Goal: Communication & Community: Share content

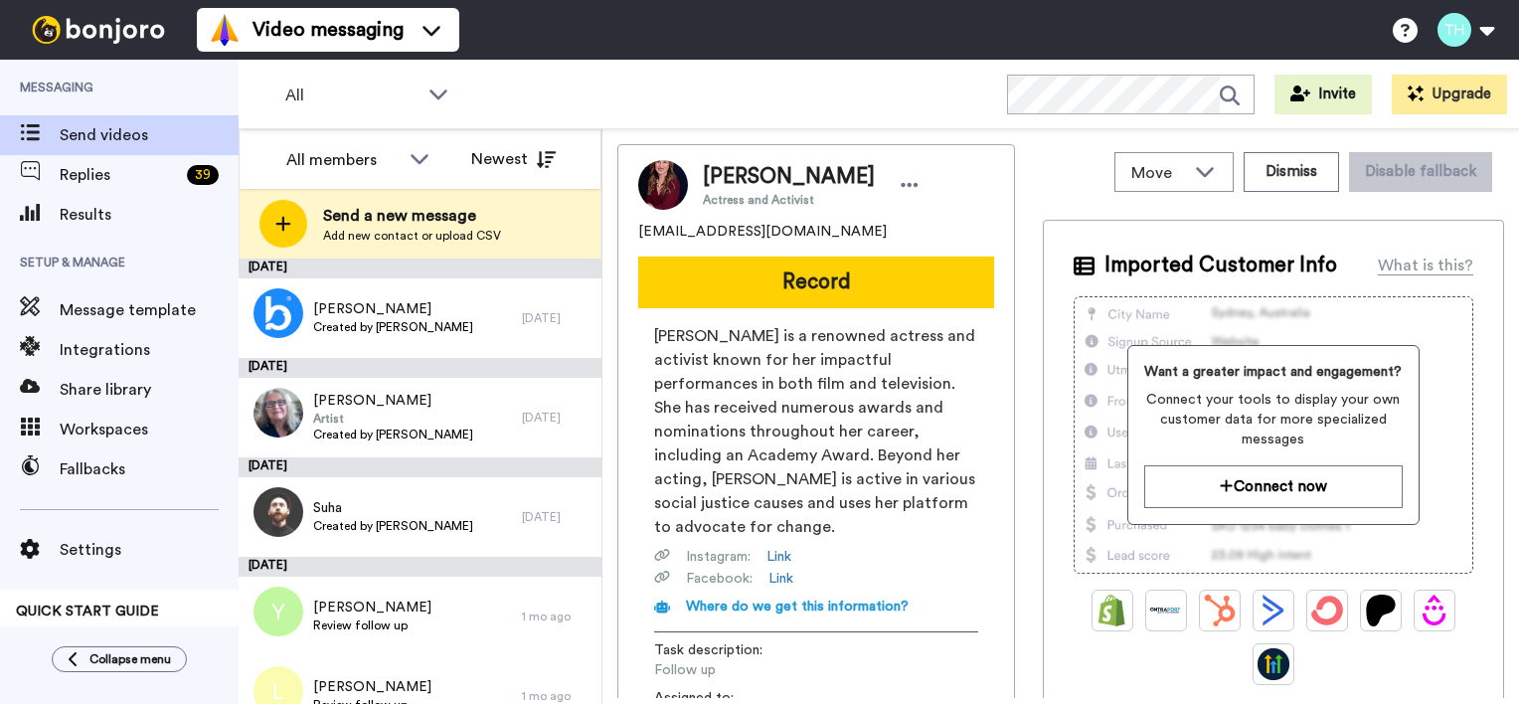
click at [369, 234] on span "Add new contact or upload CSV" at bounding box center [412, 236] width 178 height 16
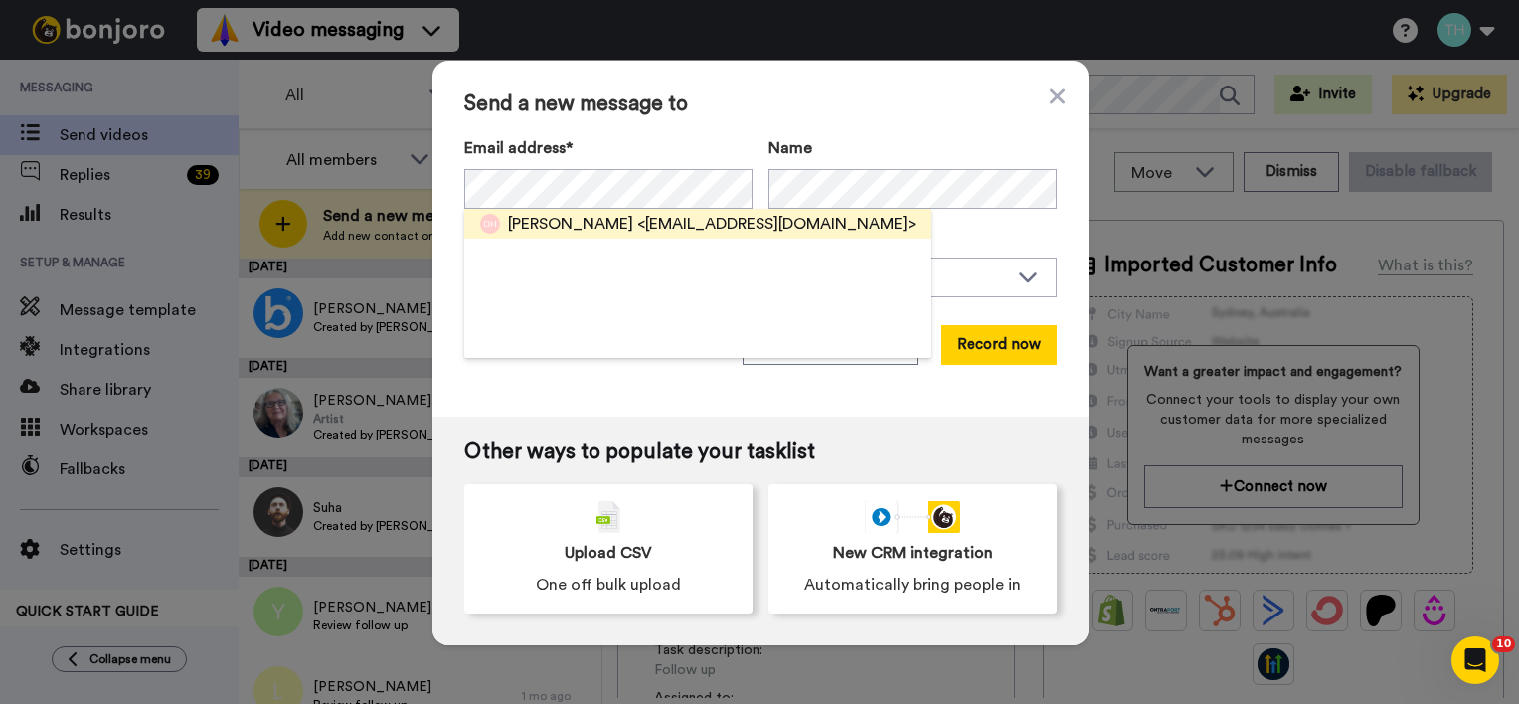
click at [615, 218] on span "Dianna Holdaway" at bounding box center [570, 224] width 125 height 24
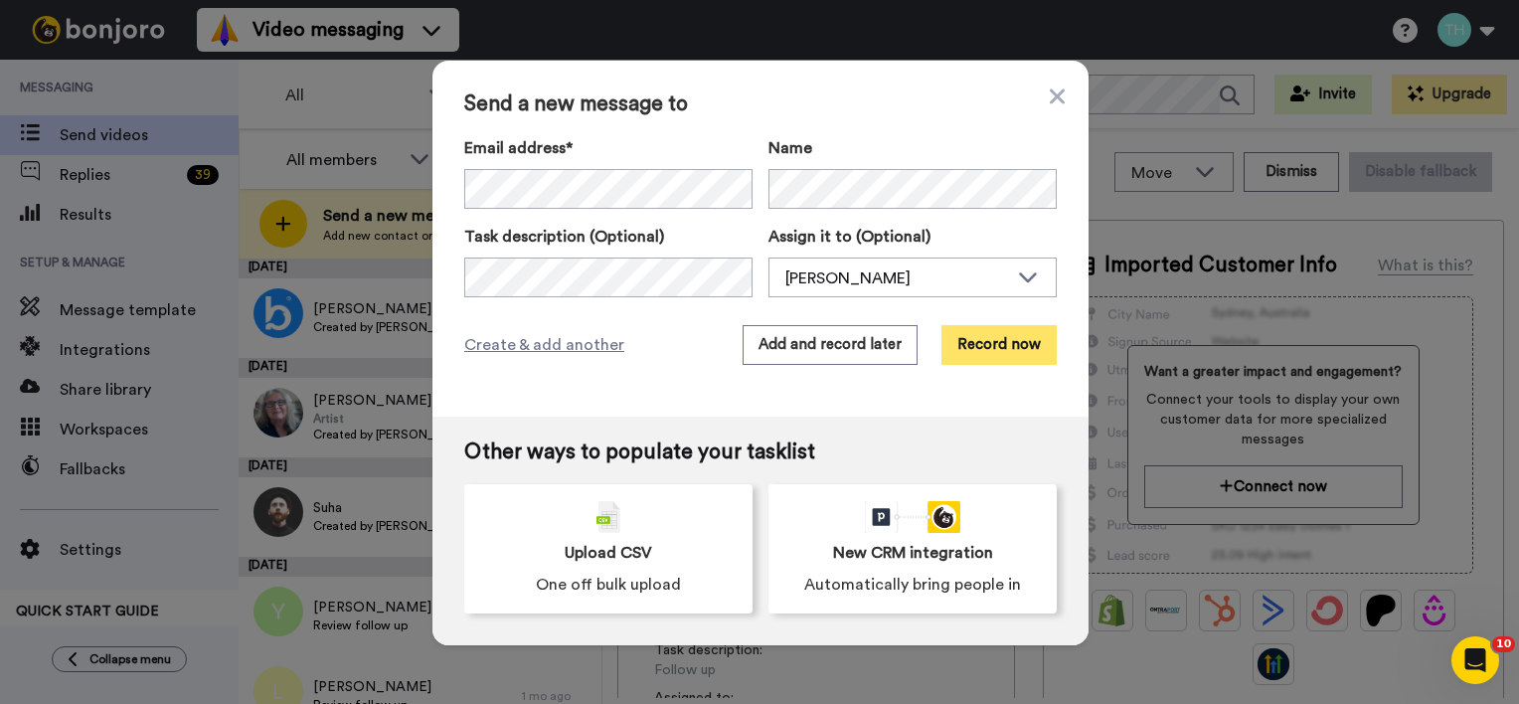
click at [990, 348] on button "Record now" at bounding box center [999, 345] width 115 height 40
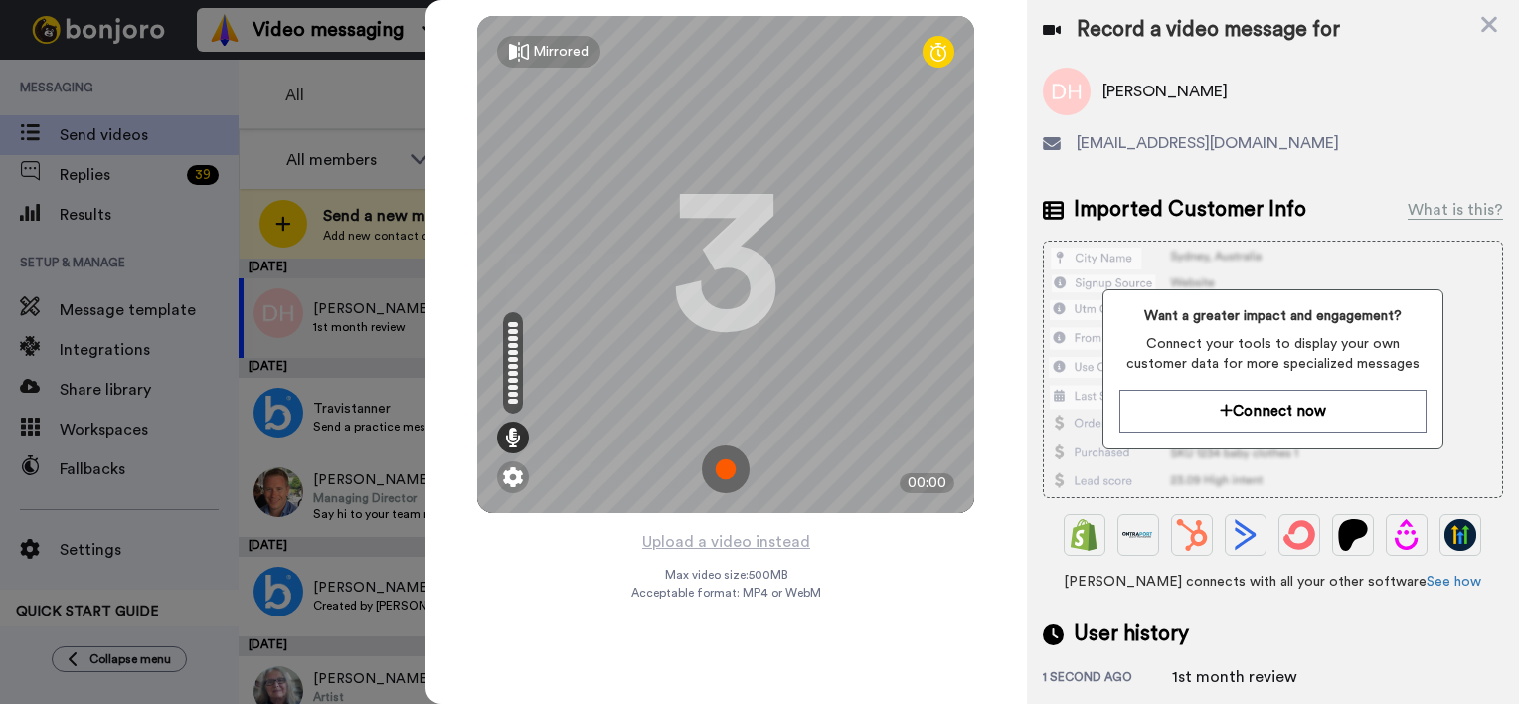
click at [732, 475] on img at bounding box center [726, 469] width 48 height 48
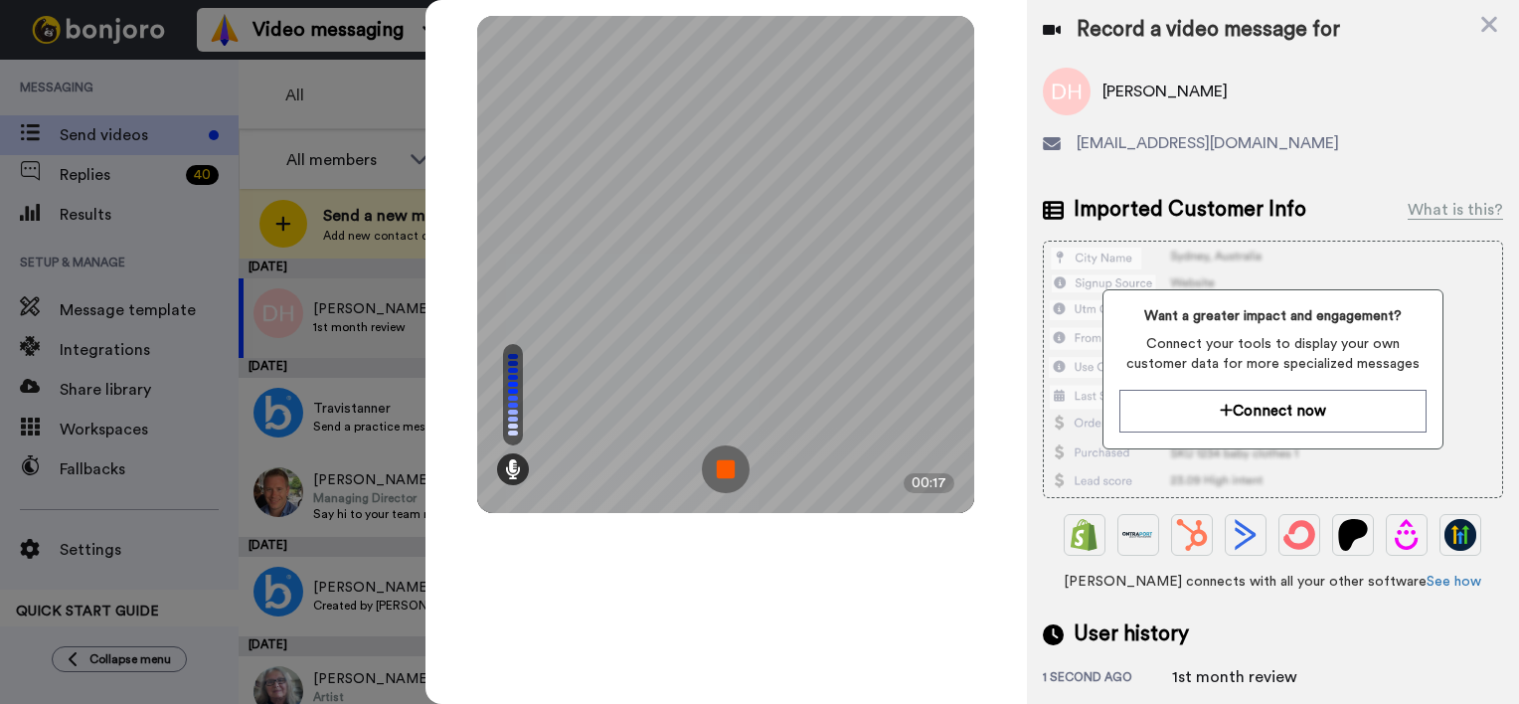
click at [725, 465] on img at bounding box center [726, 469] width 48 height 48
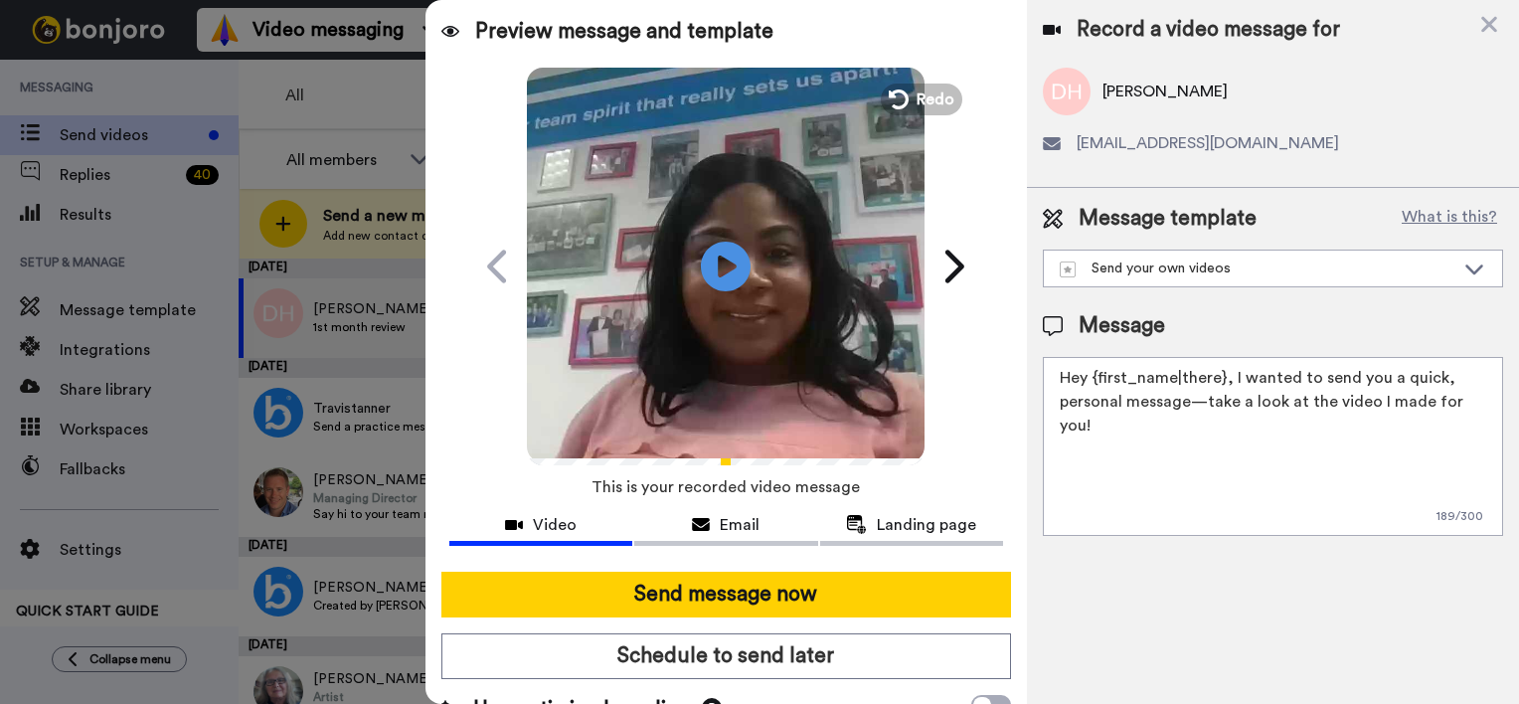
click at [1221, 380] on textarea "Hey {first_name|there}, I wanted to send you a quick, personal message—take a l…" at bounding box center [1273, 446] width 460 height 179
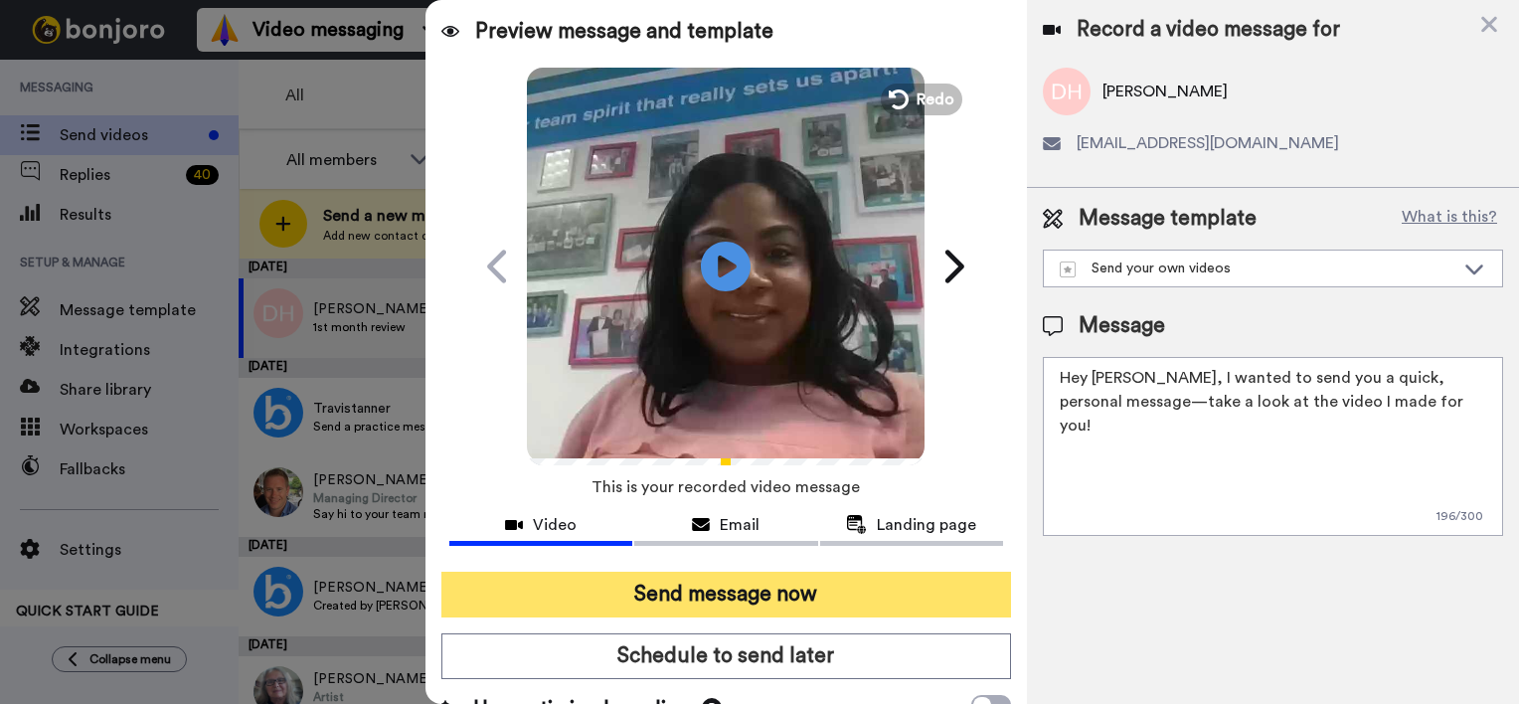
type textarea "Hey Mr Holdaway, I wanted to send you a quick, personal message—take a look at …"
click at [720, 597] on button "Send message now" at bounding box center [726, 595] width 570 height 46
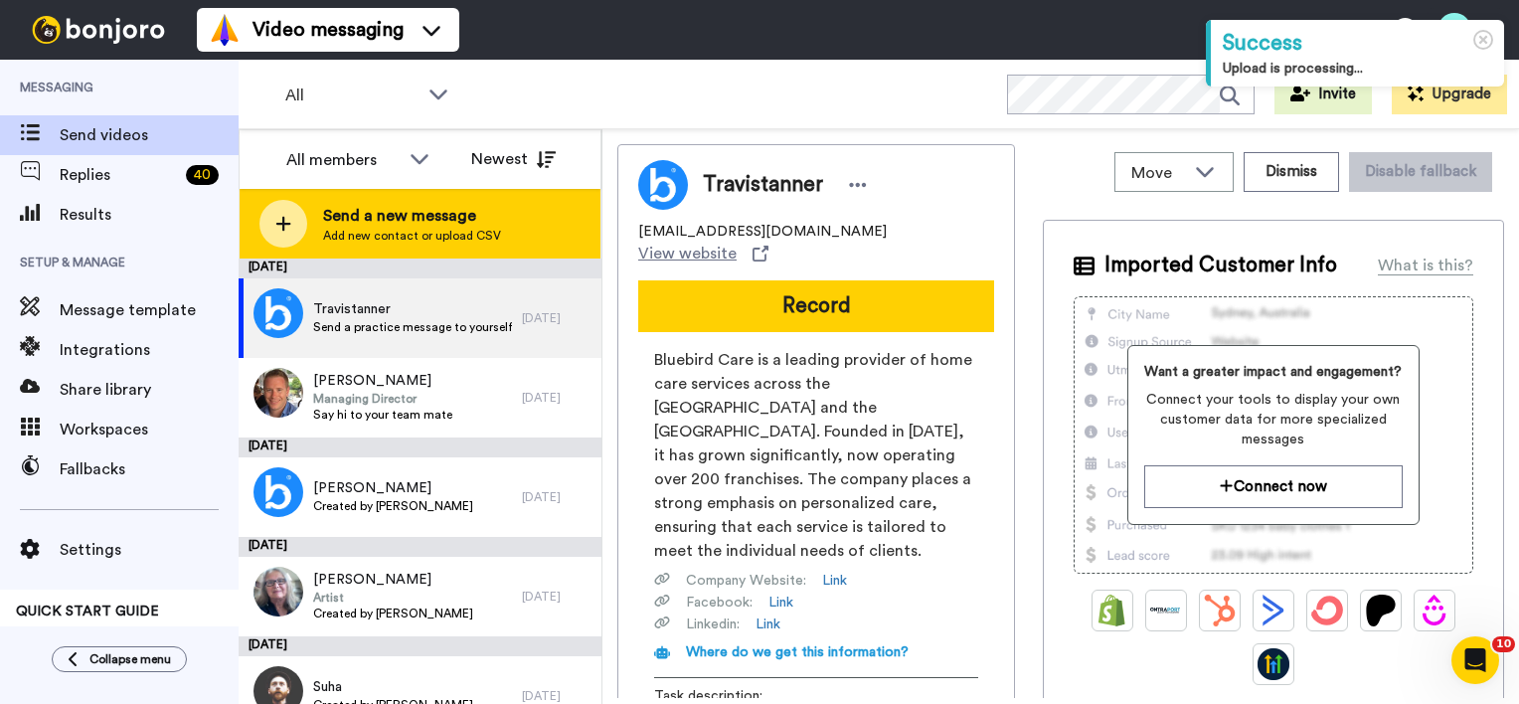
click at [372, 230] on span "Add new contact or upload CSV" at bounding box center [412, 236] width 178 height 16
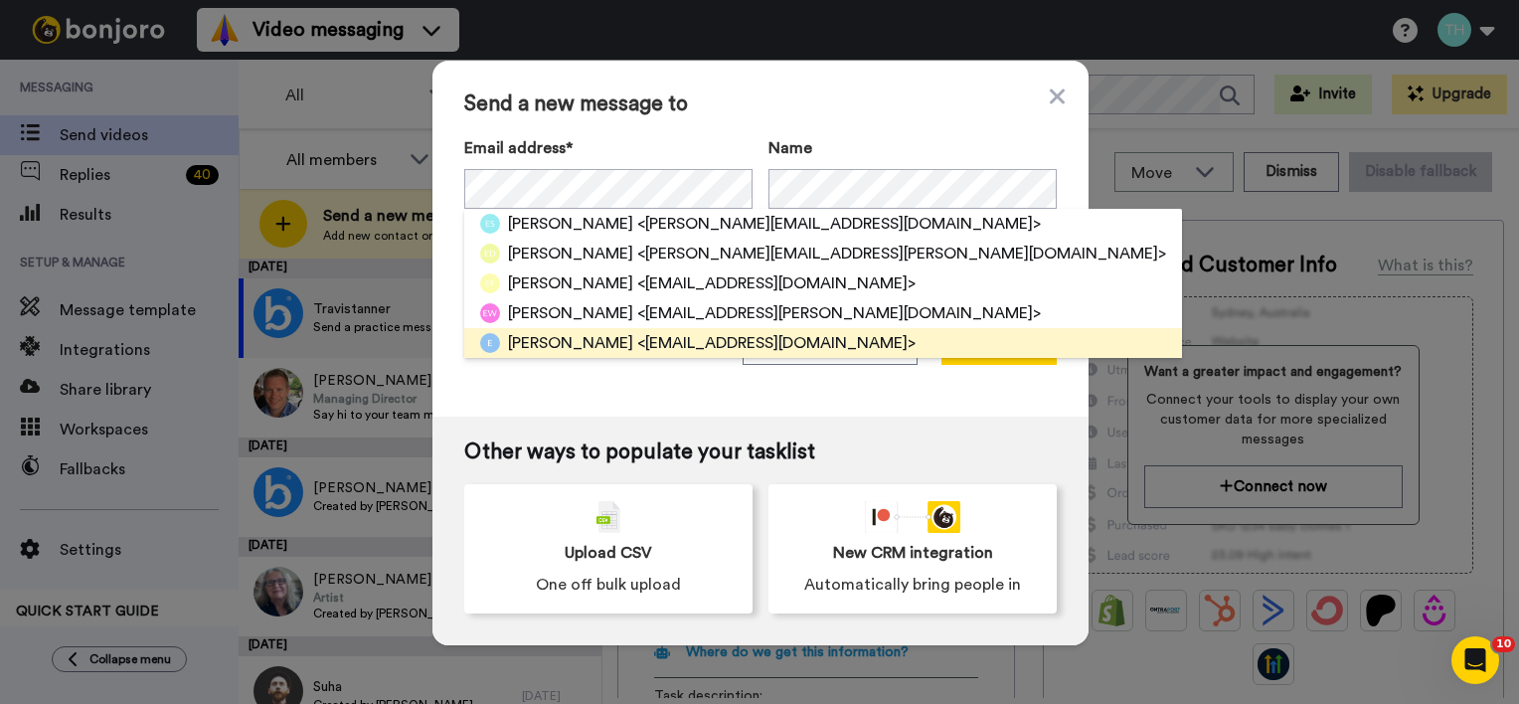
click at [695, 346] on span "<Emma_m_thompson83@yahoo.co.uk>" at bounding box center [776, 343] width 278 height 24
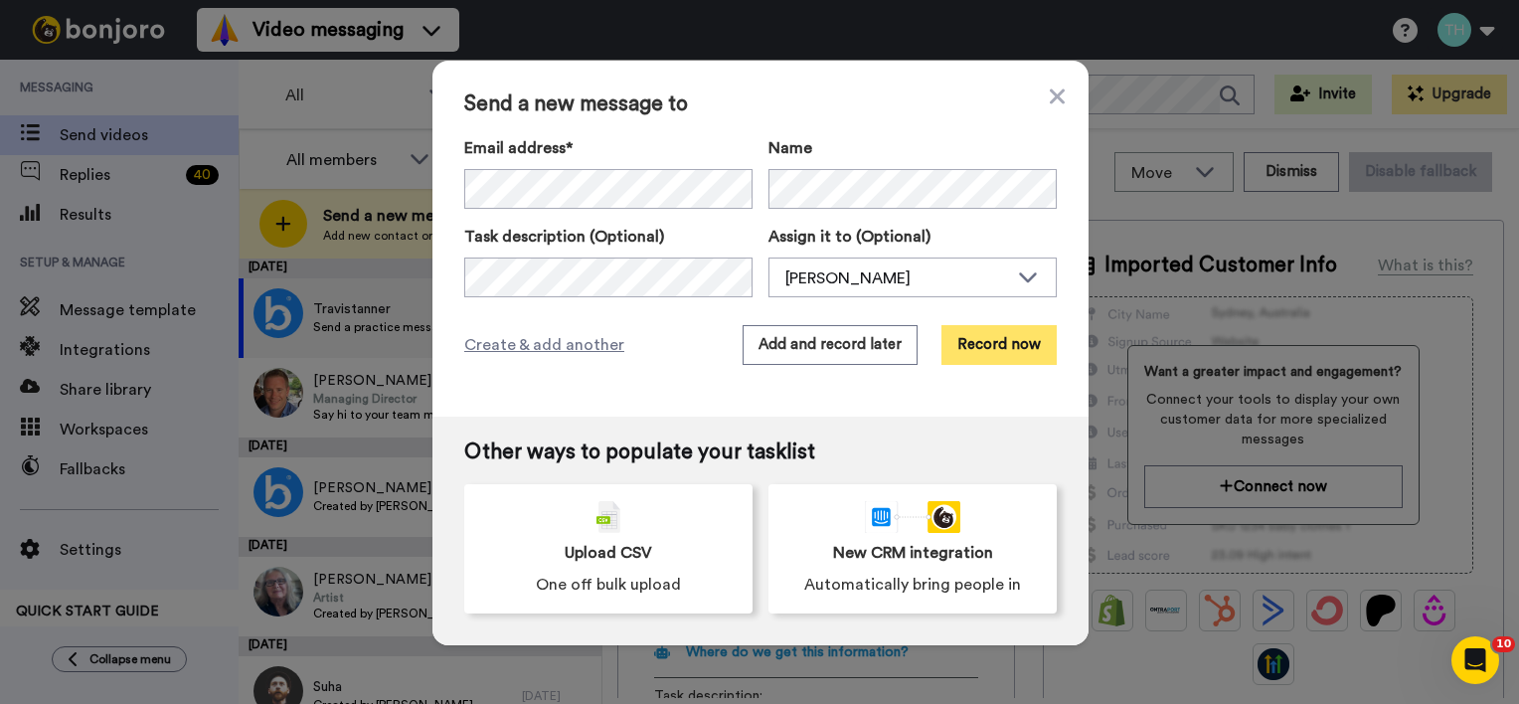
click at [975, 338] on button "Record now" at bounding box center [999, 345] width 115 height 40
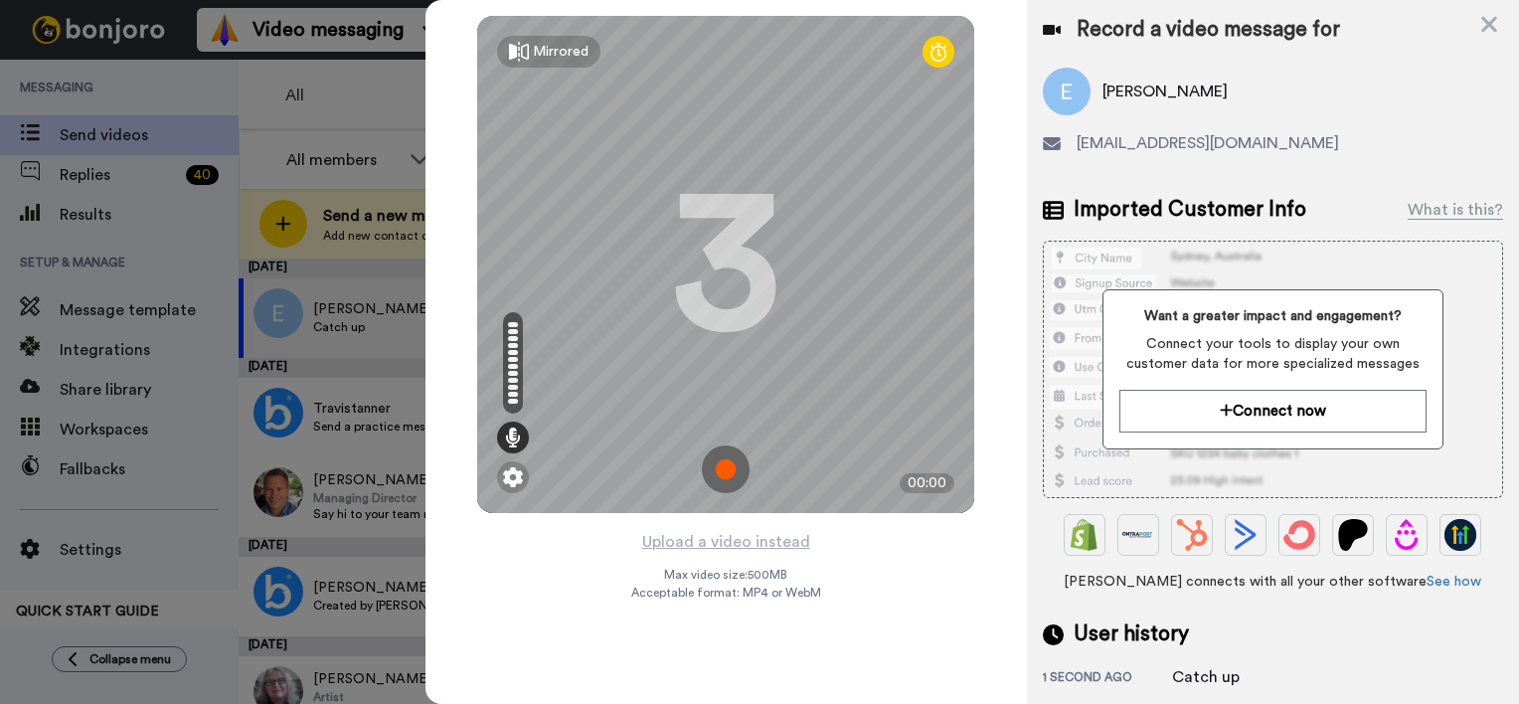
click at [730, 457] on img at bounding box center [726, 469] width 48 height 48
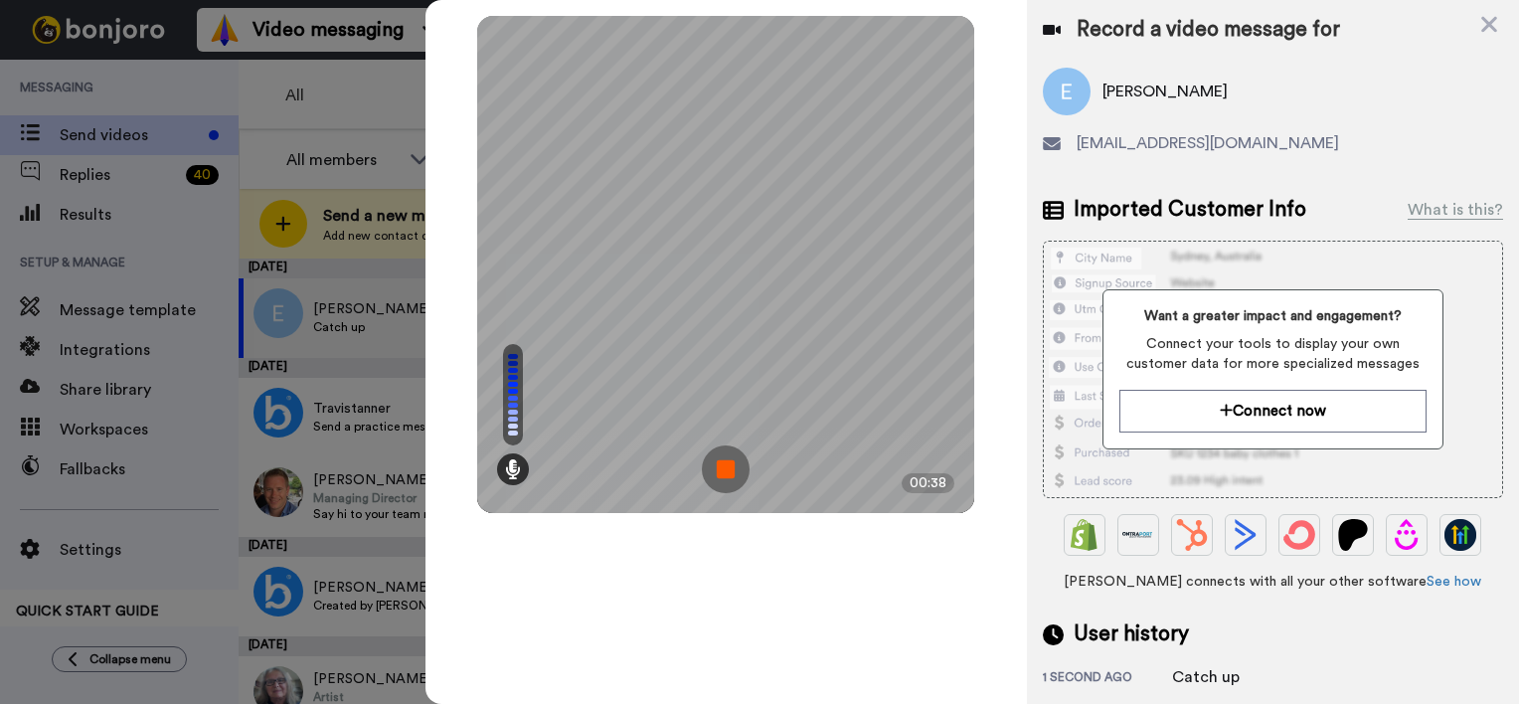
click at [728, 465] on img at bounding box center [726, 469] width 48 height 48
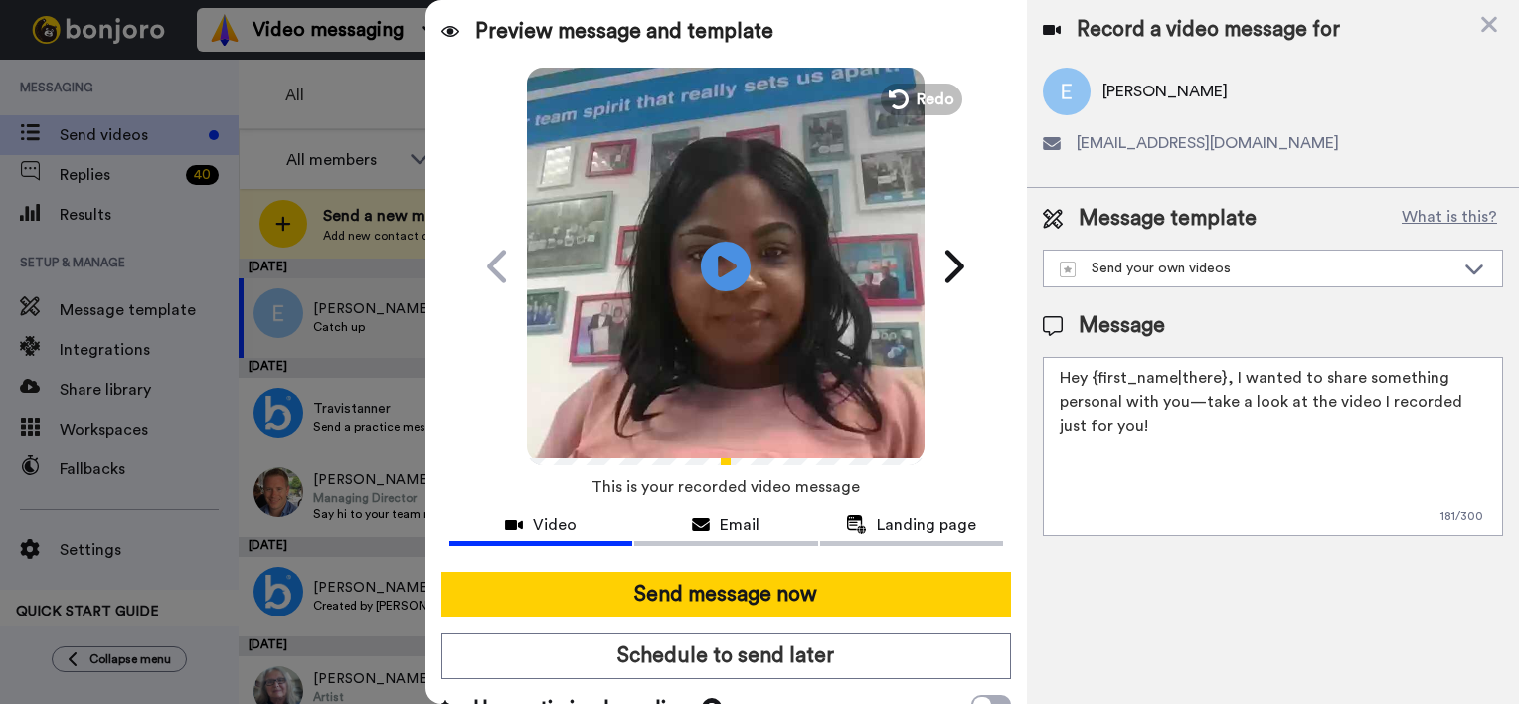
click at [1224, 379] on textarea "Hey {first_name|there}, I wanted to share something personal with you—take a lo…" at bounding box center [1273, 446] width 460 height 179
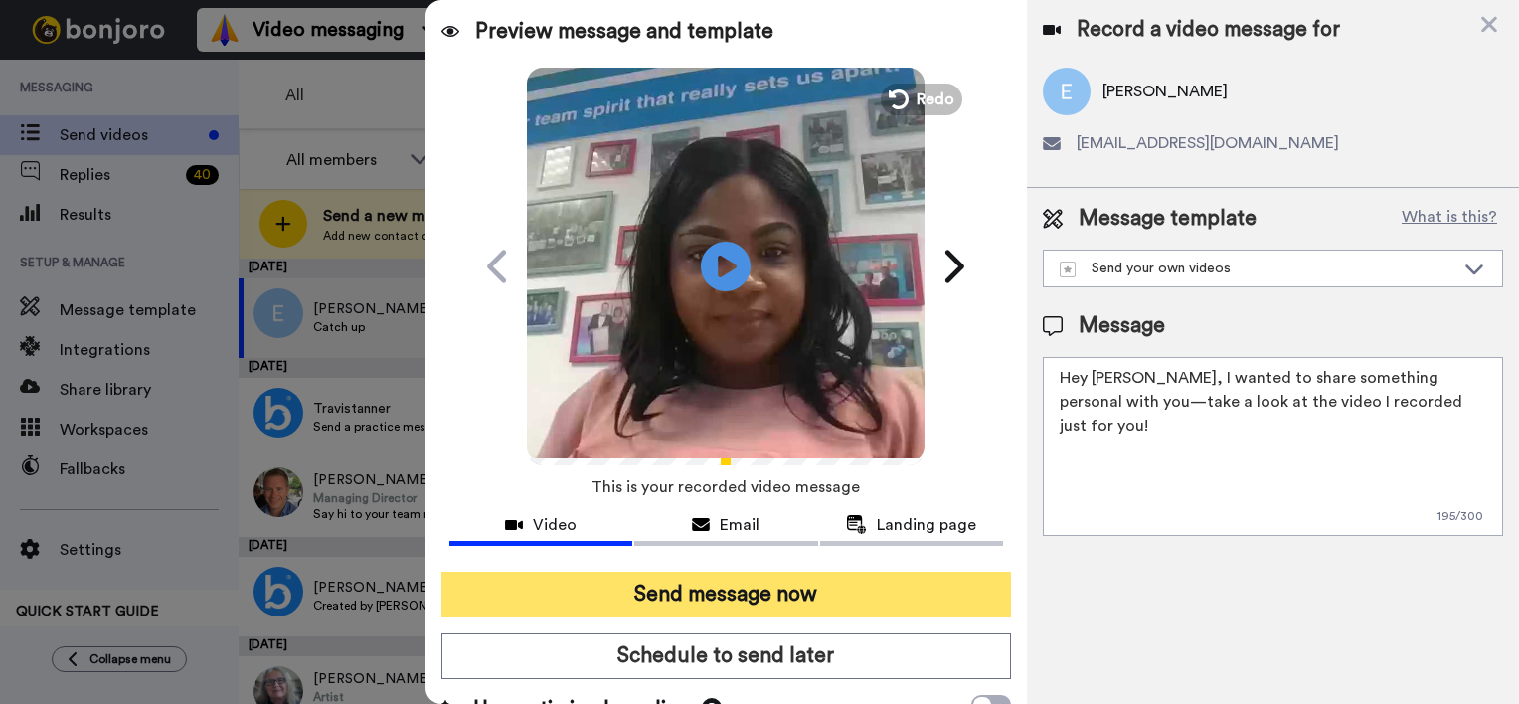
type textarea "Hey Emma, I wanted to share something personal with you—take a look at the vide…"
click at [696, 588] on button "Send message now" at bounding box center [726, 595] width 570 height 46
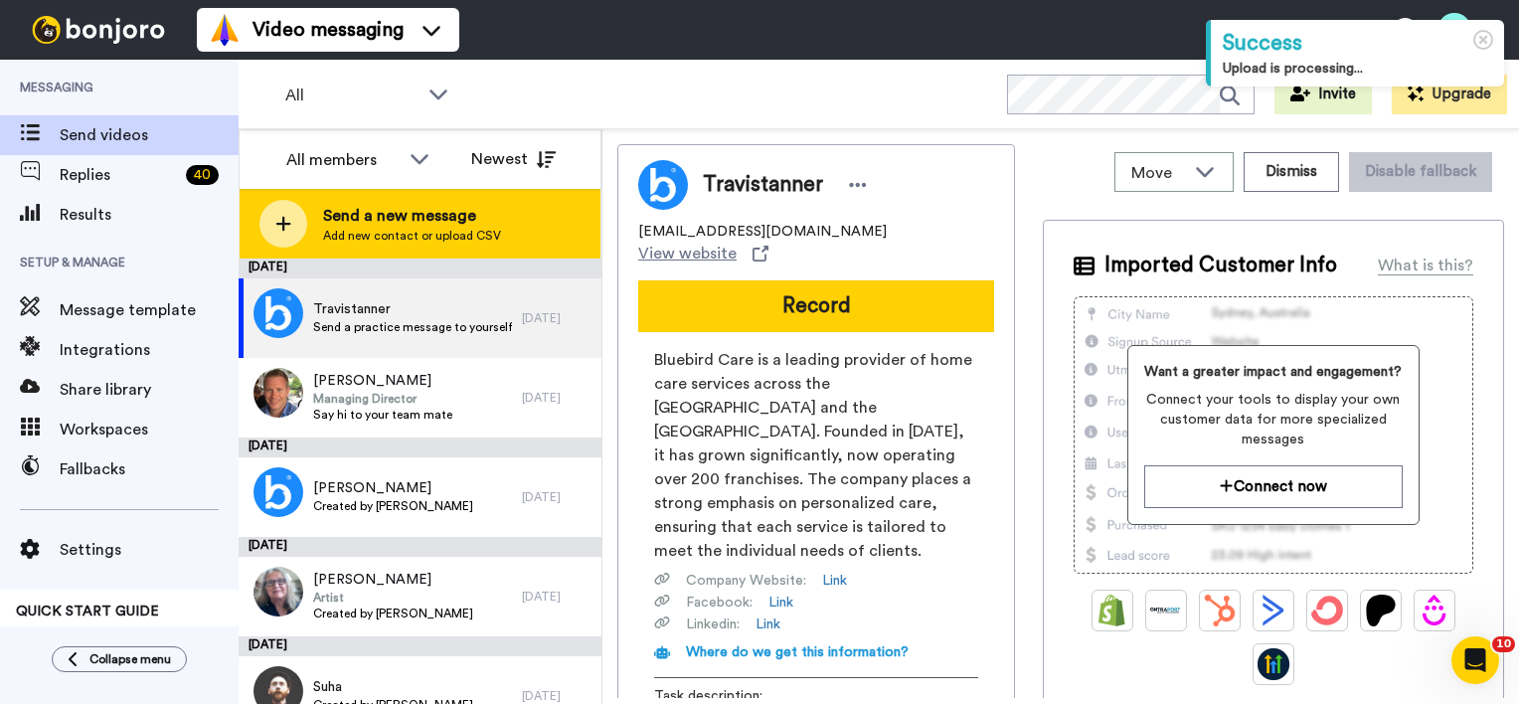
click at [414, 229] on span "Add new contact or upload CSV" at bounding box center [412, 236] width 178 height 16
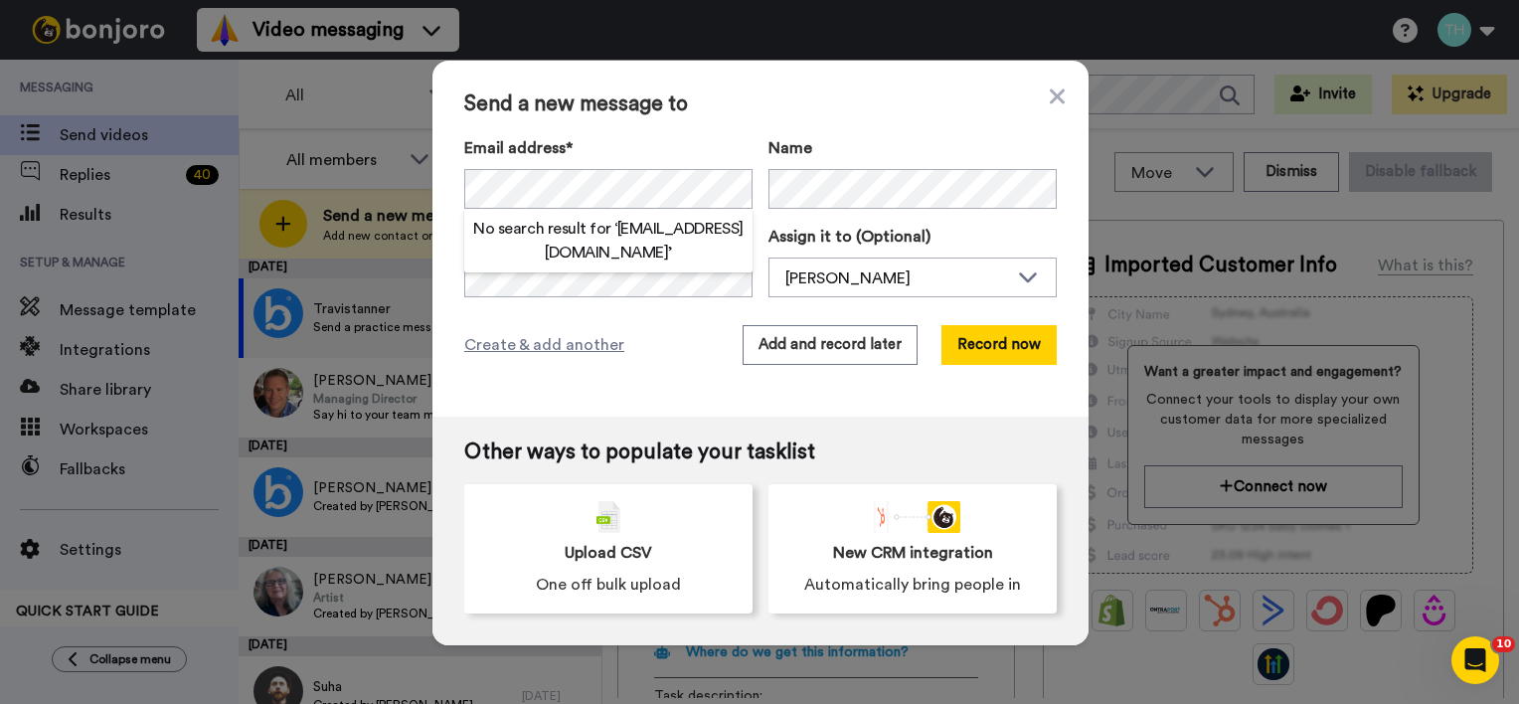
click at [649, 349] on div "Create & add another Add and record later Record now" at bounding box center [760, 345] width 593 height 40
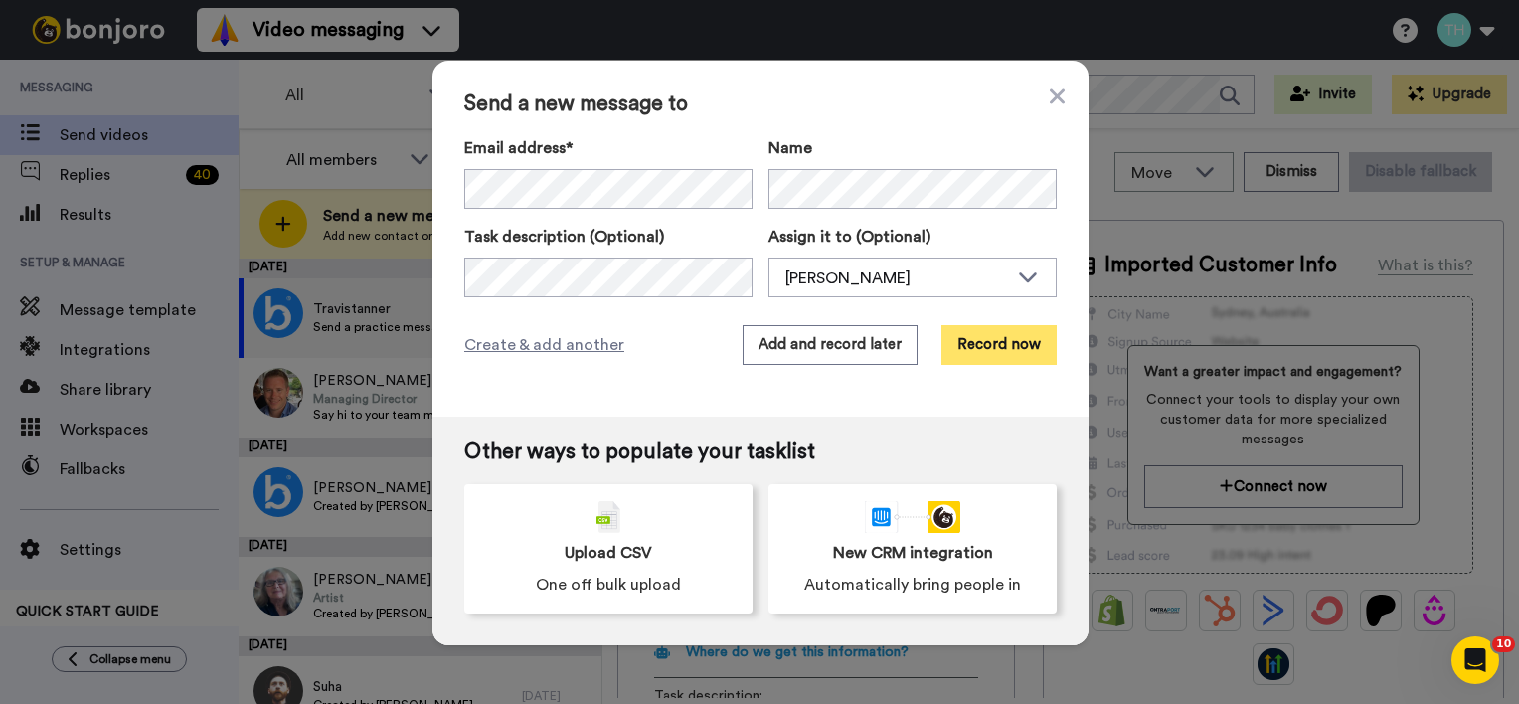
click at [1006, 350] on button "Record now" at bounding box center [999, 345] width 115 height 40
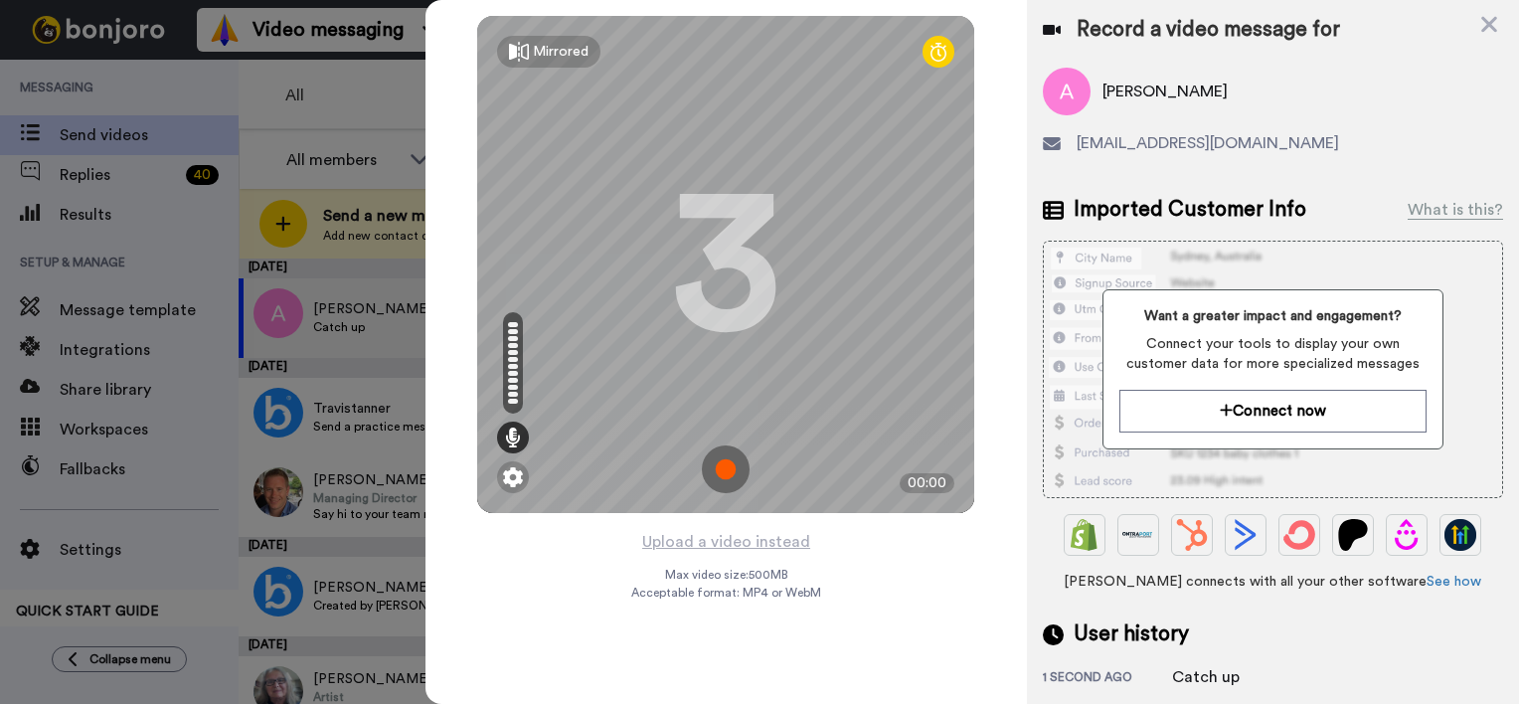
click at [734, 461] on img at bounding box center [726, 469] width 48 height 48
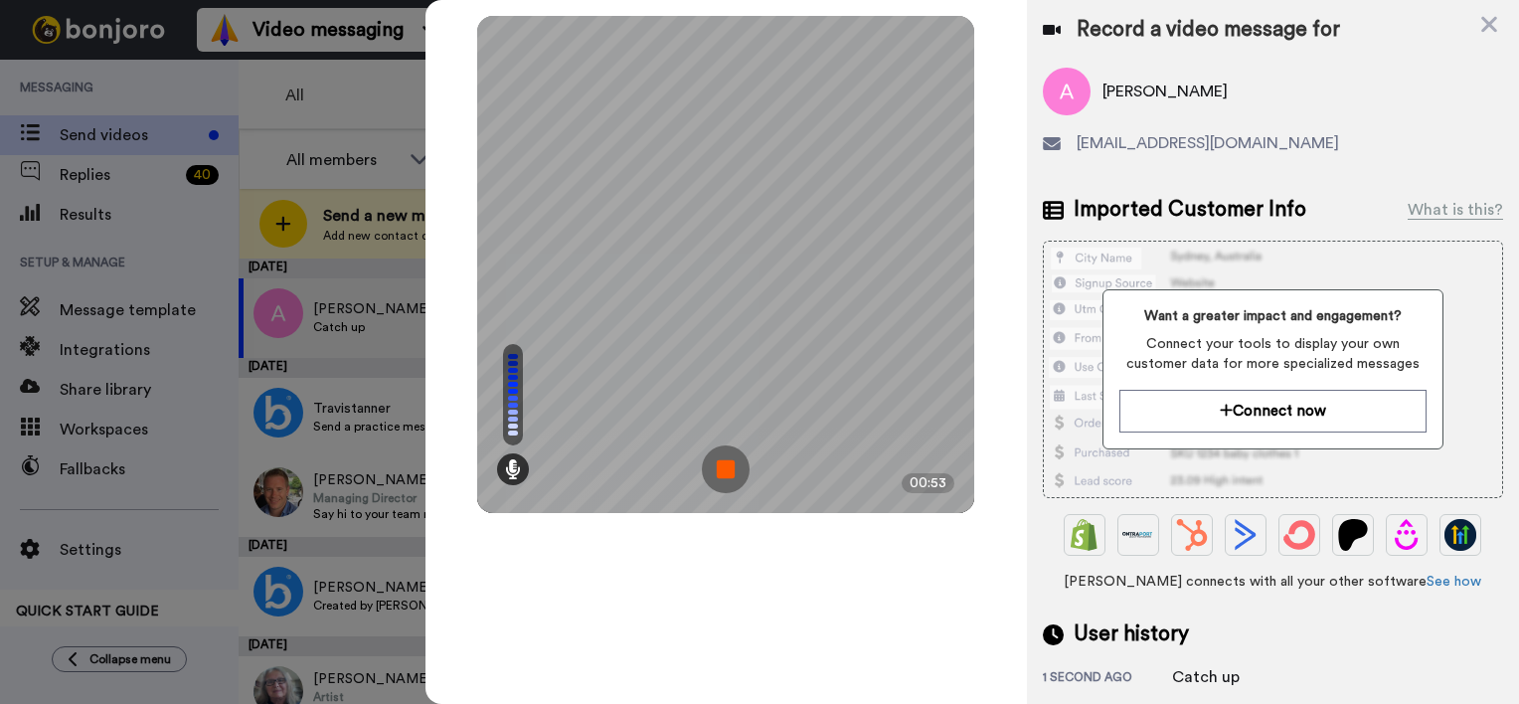
click at [727, 465] on img at bounding box center [726, 469] width 48 height 48
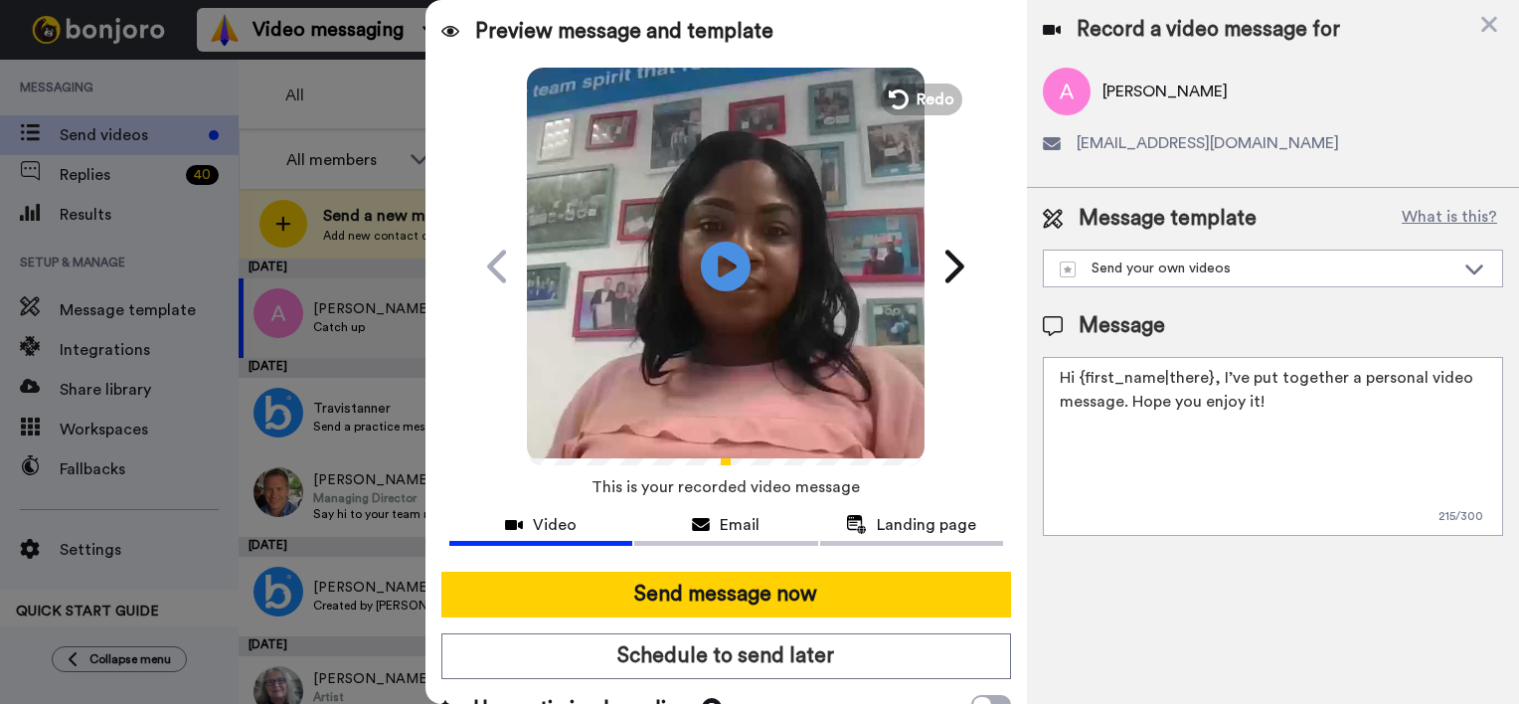
click at [1206, 375] on textarea "Hi {first_name|there}, I’ve put together a personal video message. Hope you enj…" at bounding box center [1273, 446] width 460 height 179
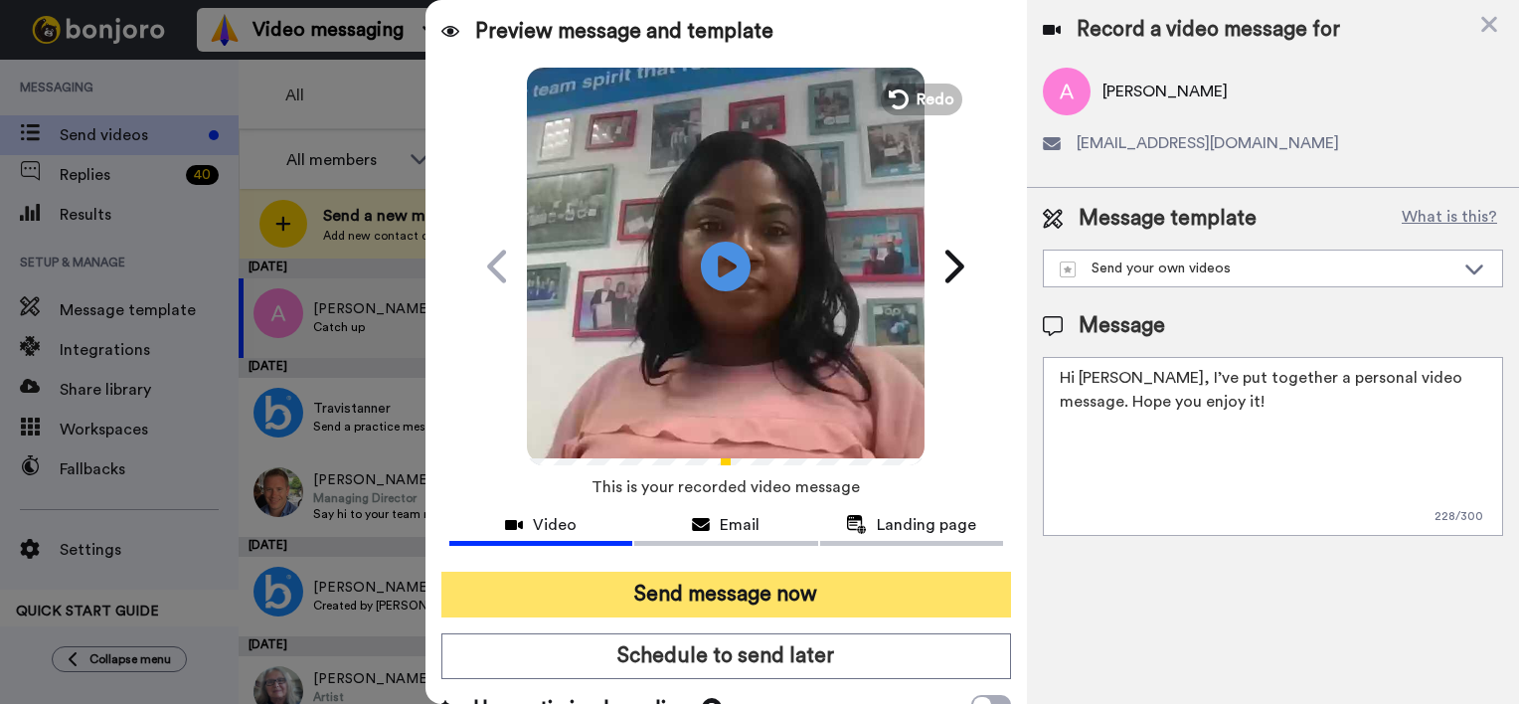
type textarea "Hi Arati, I’ve put together a personal video message. Hope you enjoy it!"
click at [749, 605] on button "Send message now" at bounding box center [726, 595] width 570 height 46
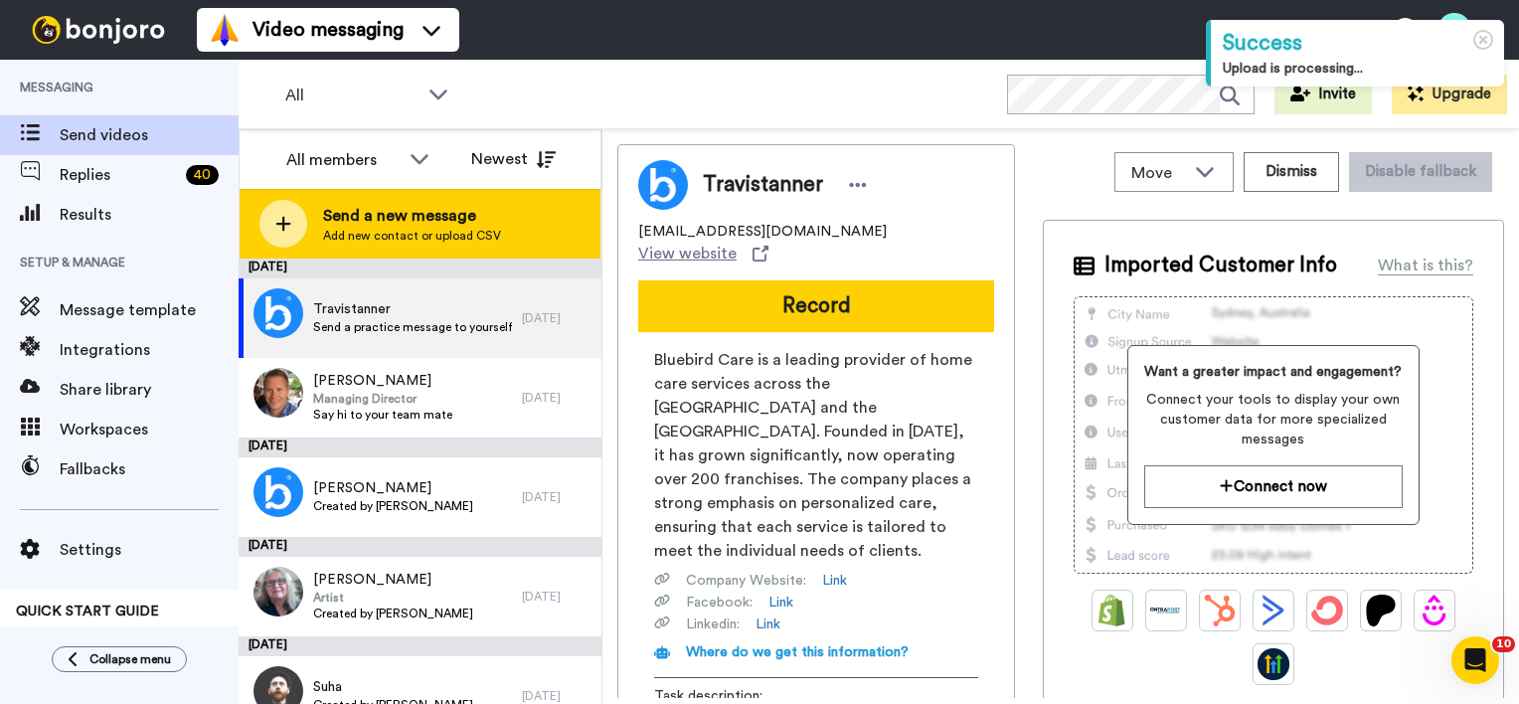
click at [406, 233] on span "Add new contact or upload CSV" at bounding box center [412, 236] width 178 height 16
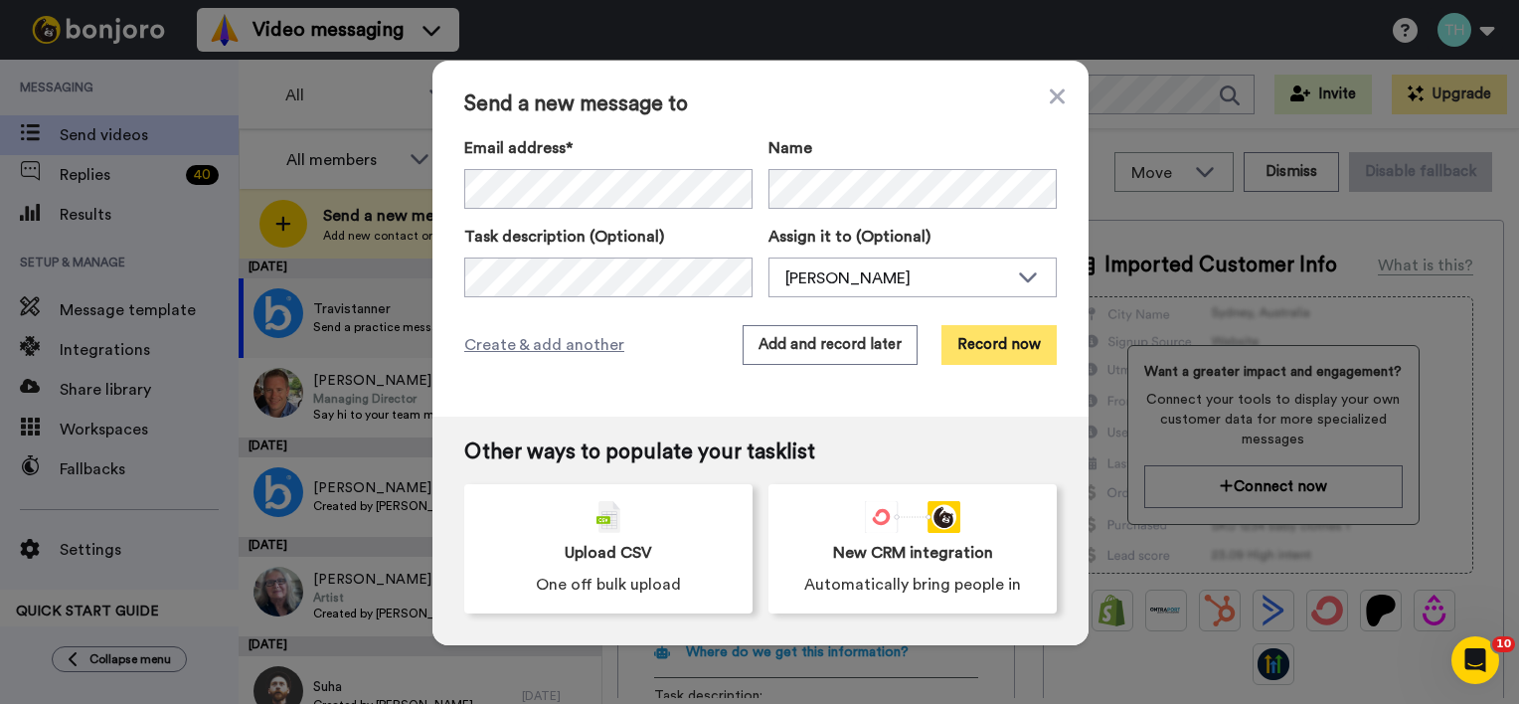
click at [979, 339] on button "Record now" at bounding box center [999, 345] width 115 height 40
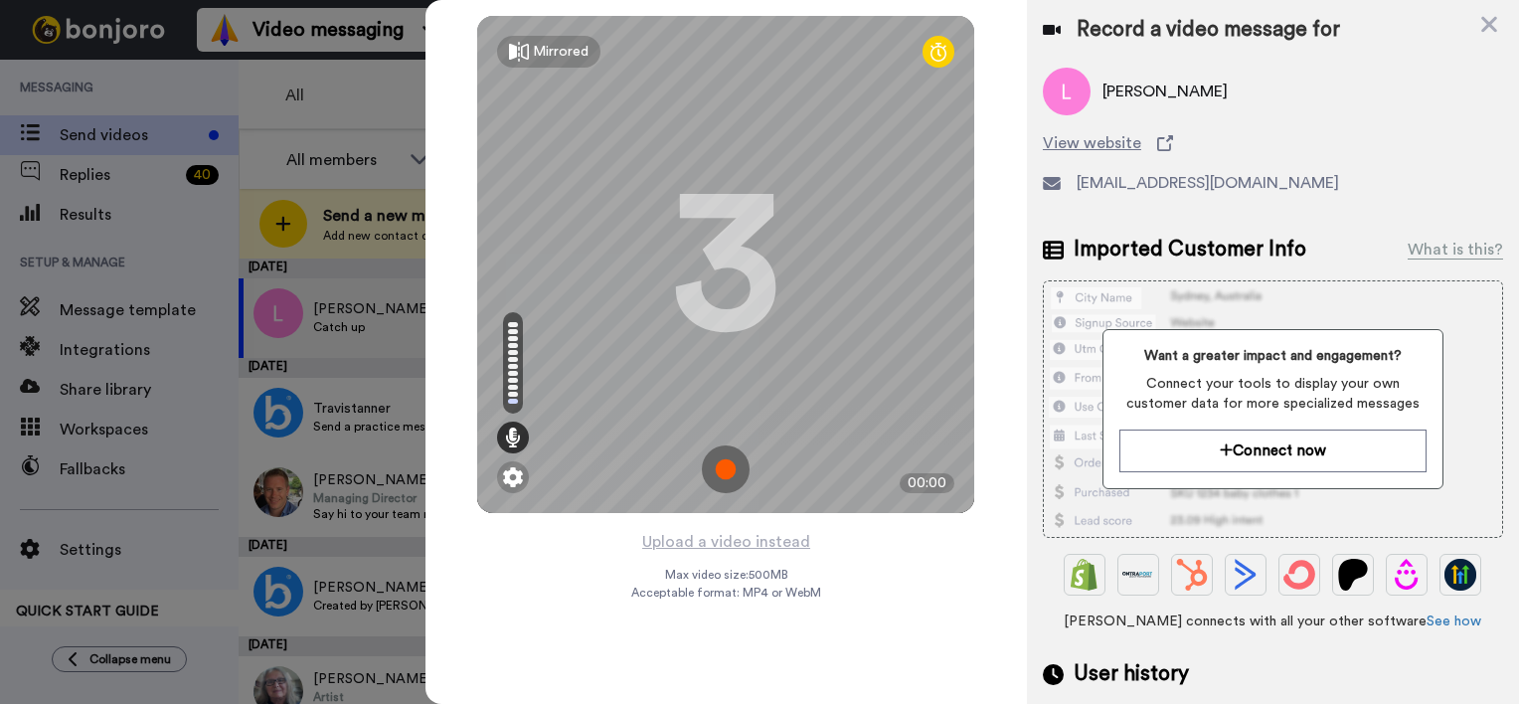
click at [730, 464] on img at bounding box center [726, 469] width 48 height 48
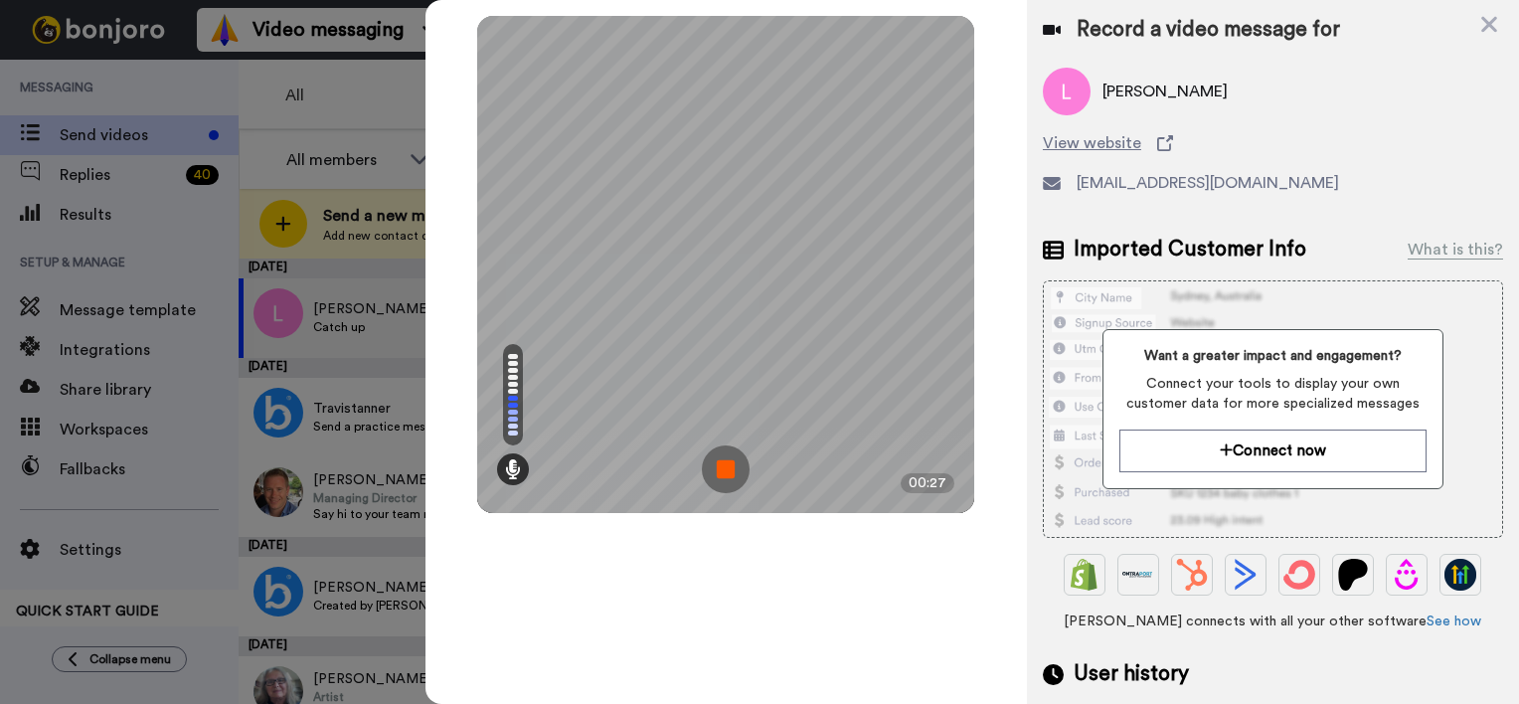
click at [730, 464] on img at bounding box center [726, 469] width 48 height 48
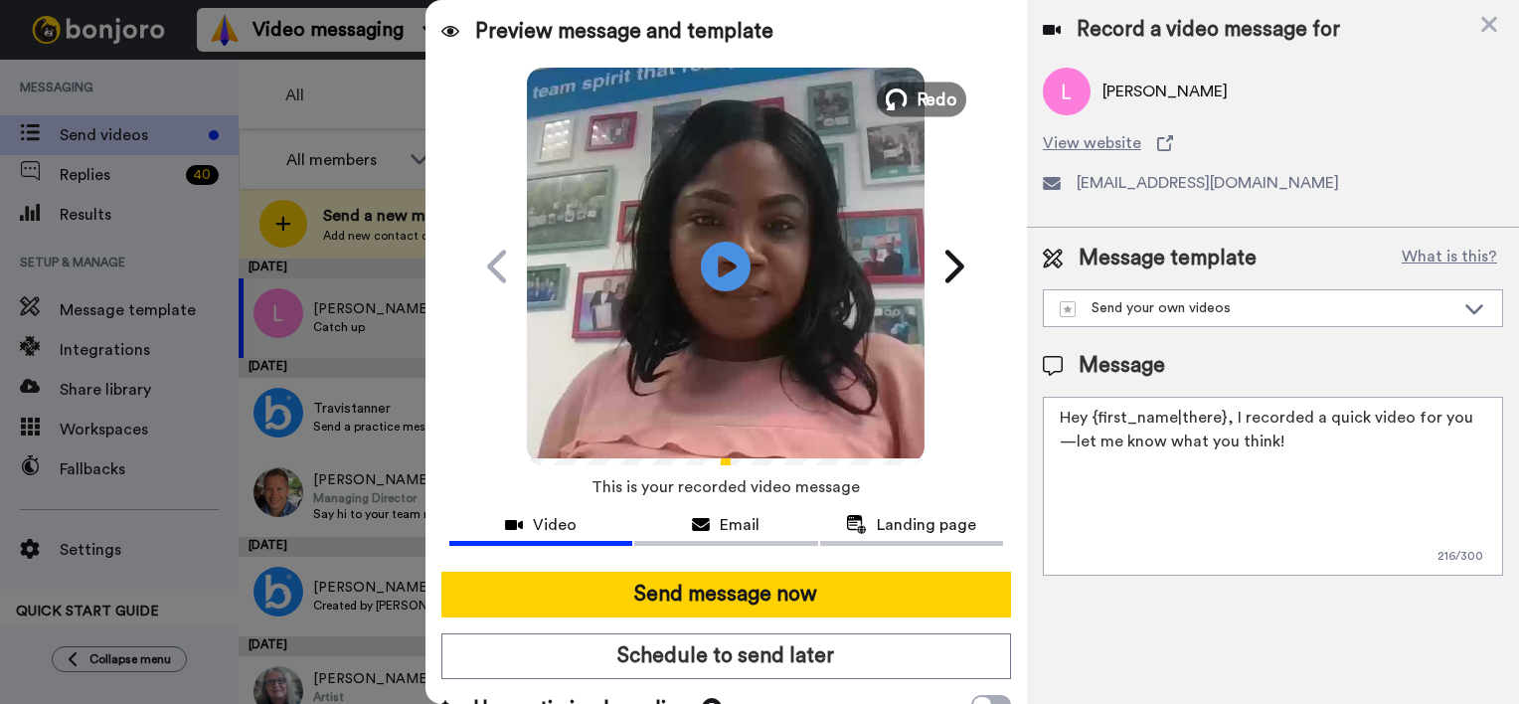
click at [937, 96] on span "Redo" at bounding box center [938, 99] width 42 height 26
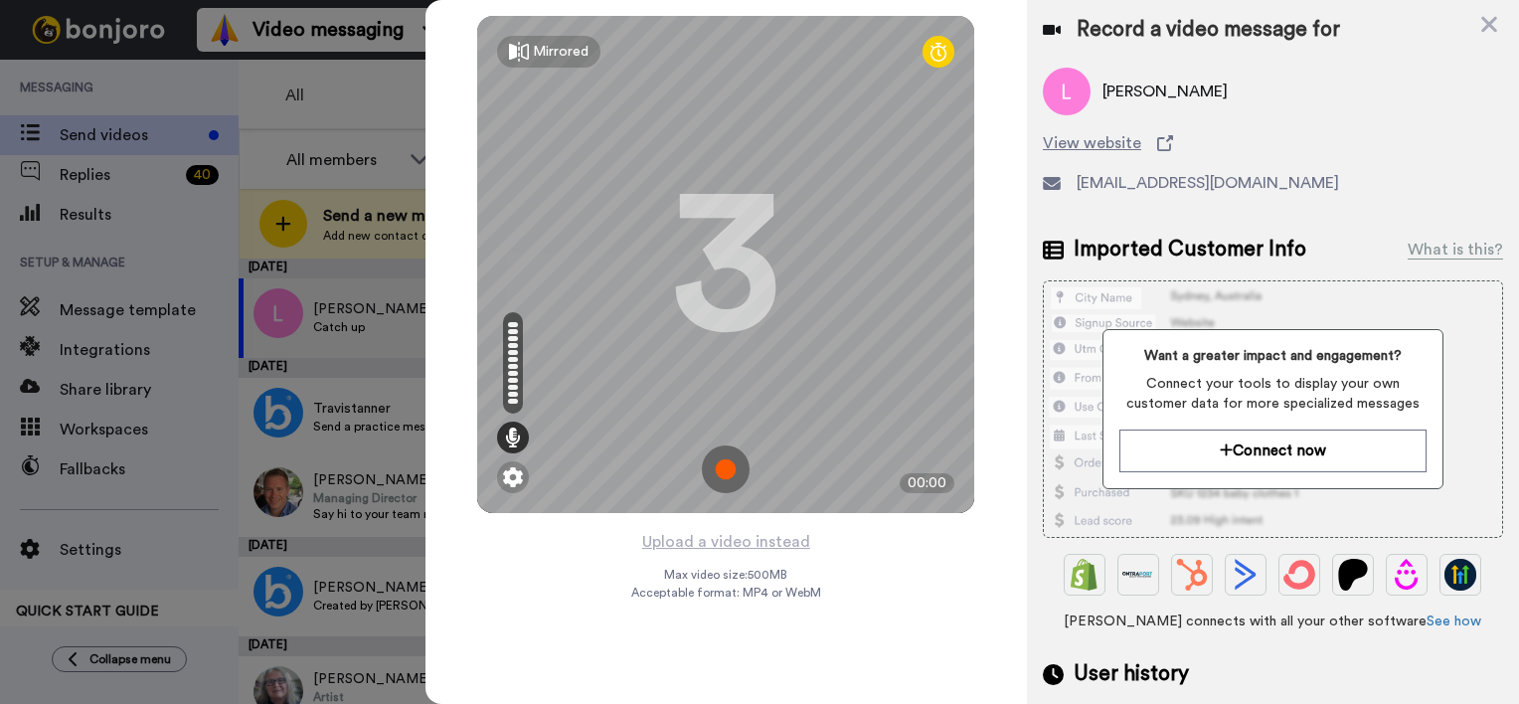
click at [723, 463] on img at bounding box center [726, 469] width 48 height 48
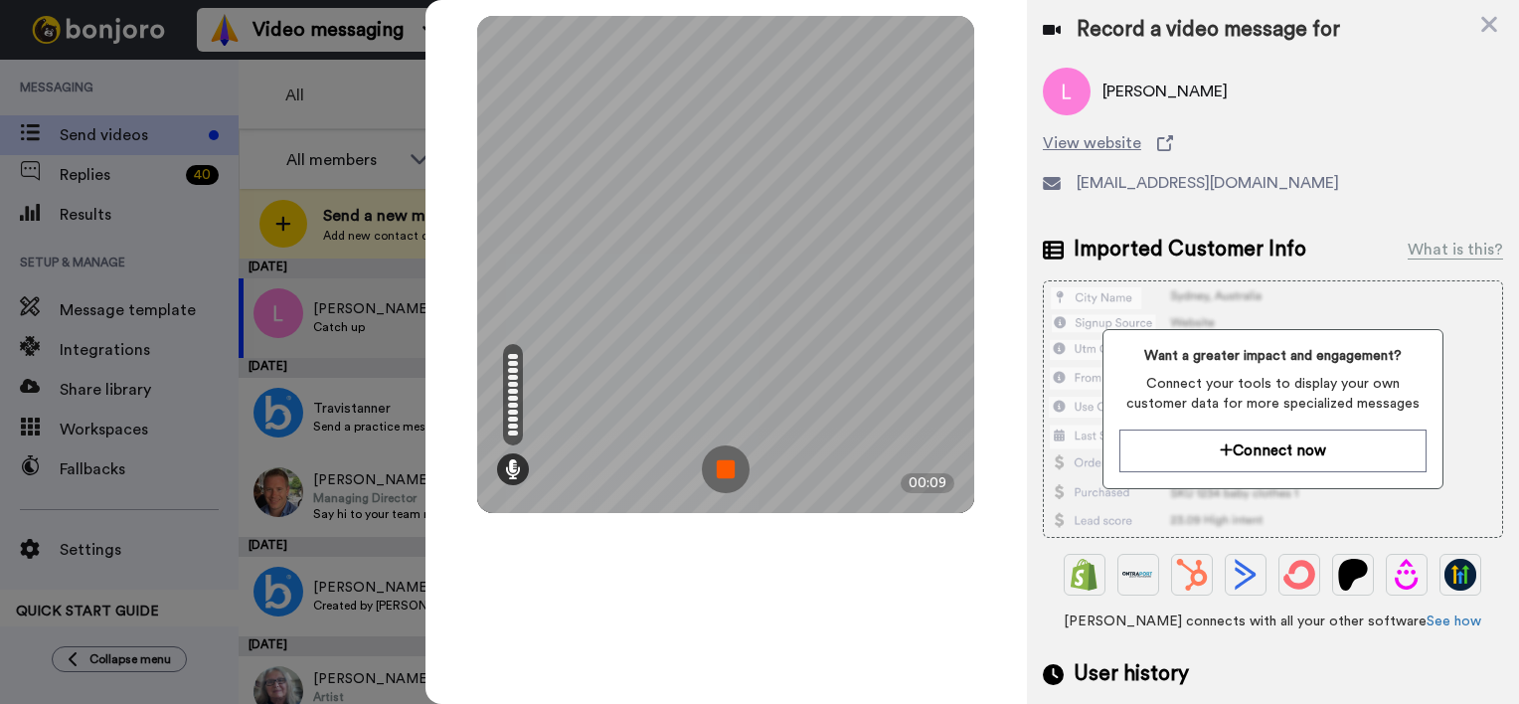
click at [724, 472] on img at bounding box center [726, 469] width 48 height 48
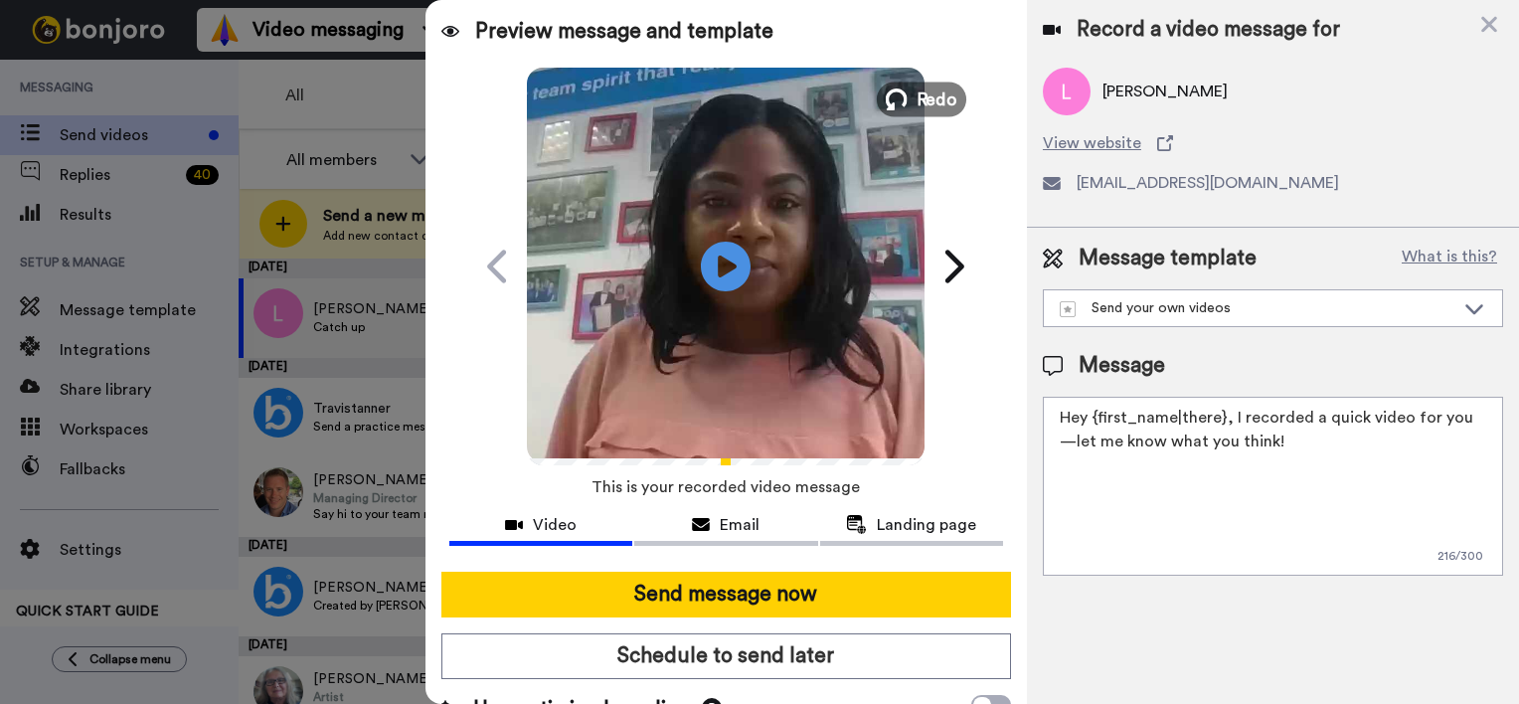
click at [917, 98] on span "Redo" at bounding box center [938, 99] width 42 height 26
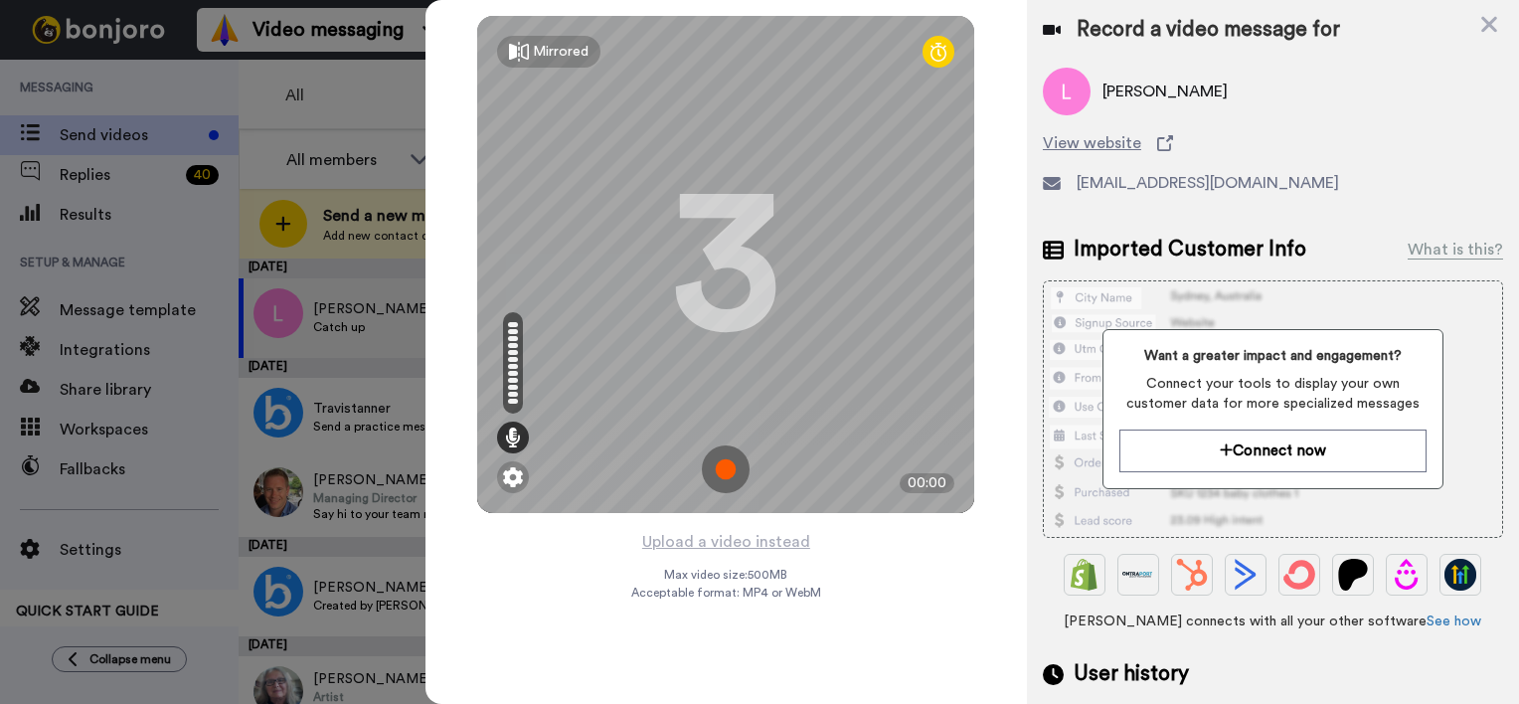
click at [728, 469] on img at bounding box center [726, 469] width 48 height 48
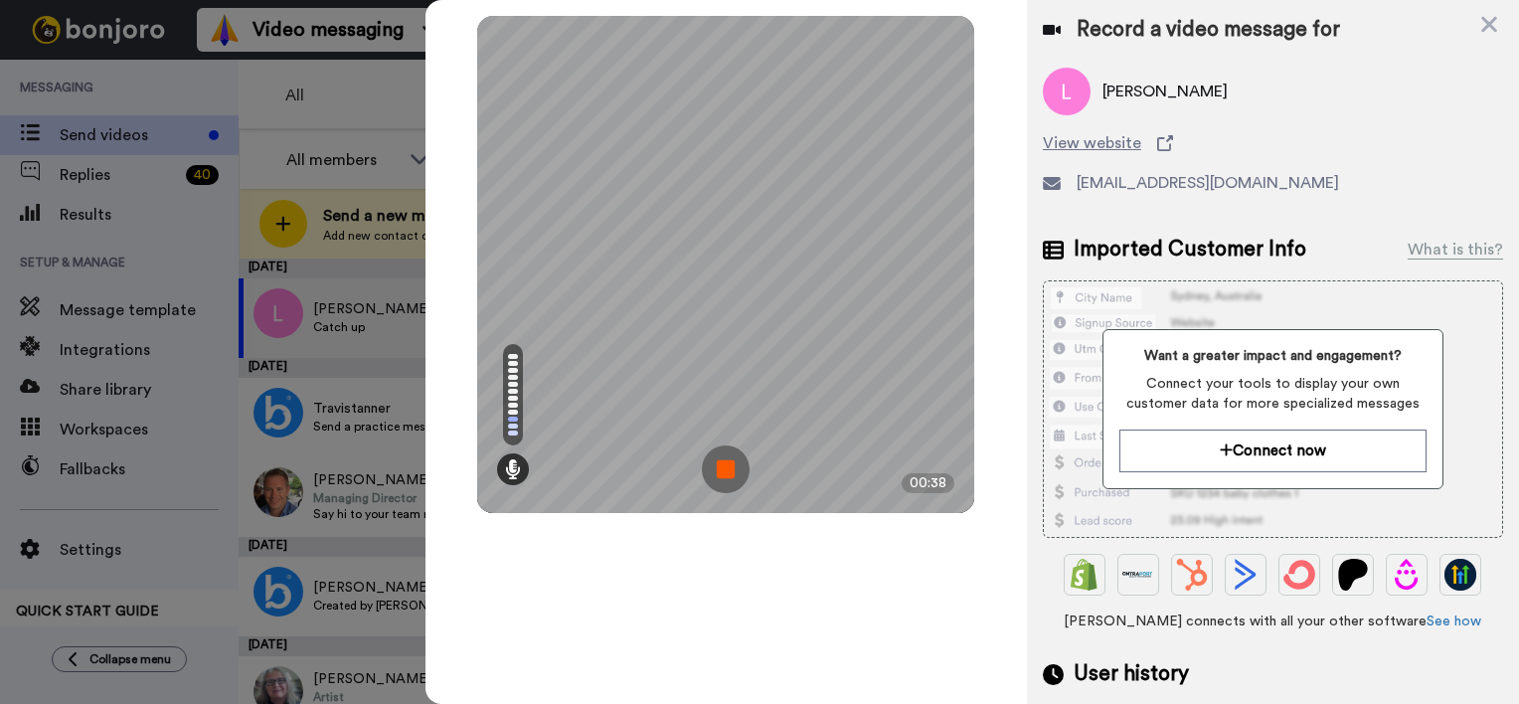
click at [728, 473] on img at bounding box center [726, 469] width 48 height 48
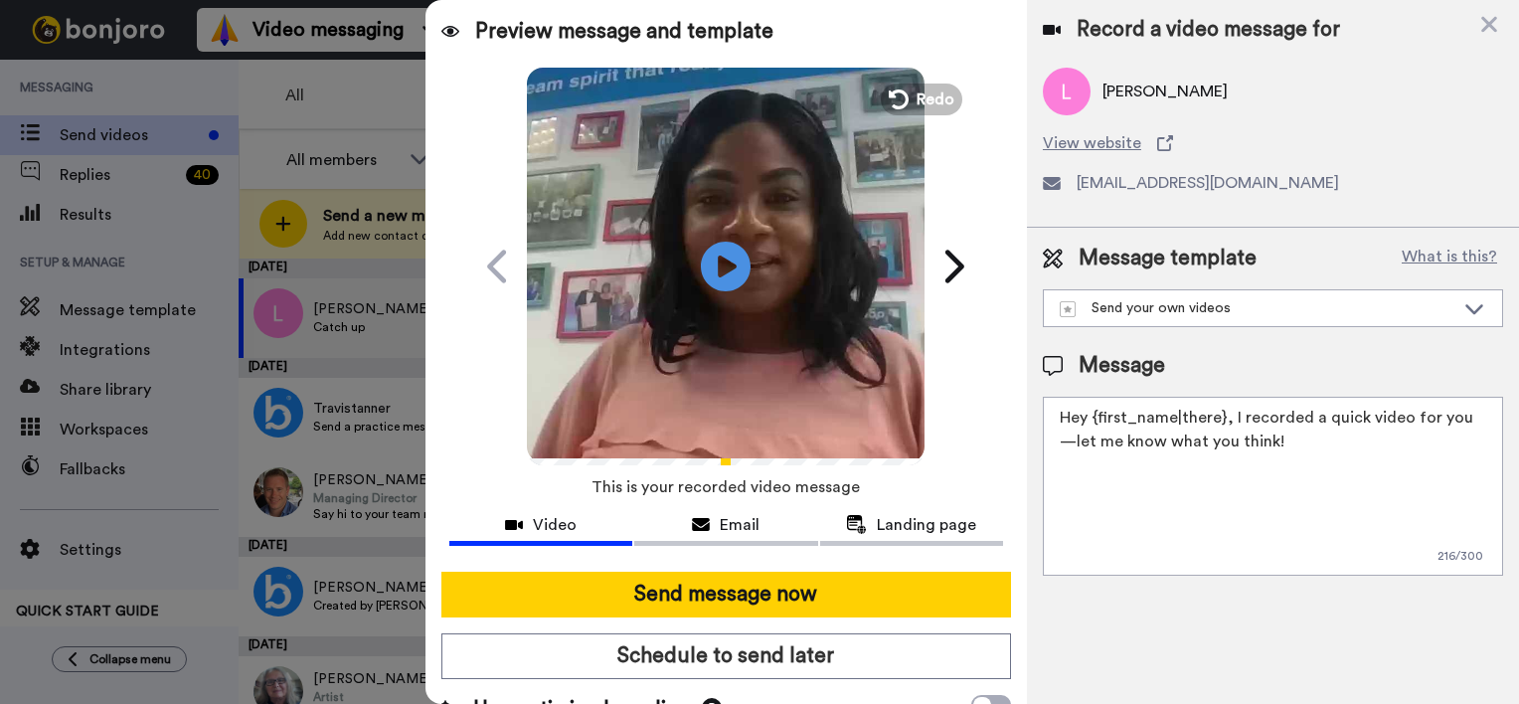
click at [1221, 421] on textarea "Hey {first_name|there}, I recorded a quick video for you—let me know what you t…" at bounding box center [1273, 486] width 460 height 179
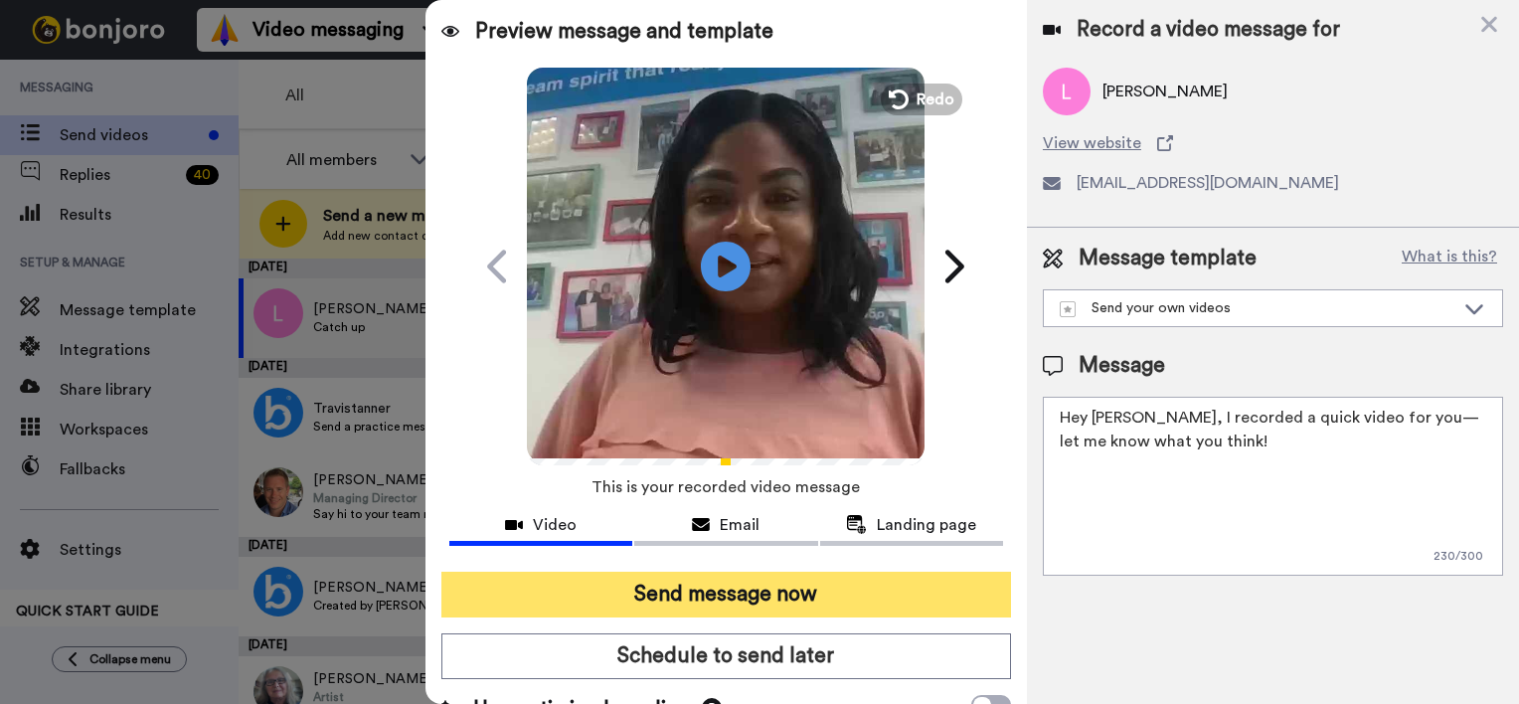
type textarea "Hey Lucy, I recorded a quick video for you—let me know what you think!"
click at [708, 589] on button "Send message now" at bounding box center [726, 595] width 570 height 46
